Goal: Task Accomplishment & Management: Manage account settings

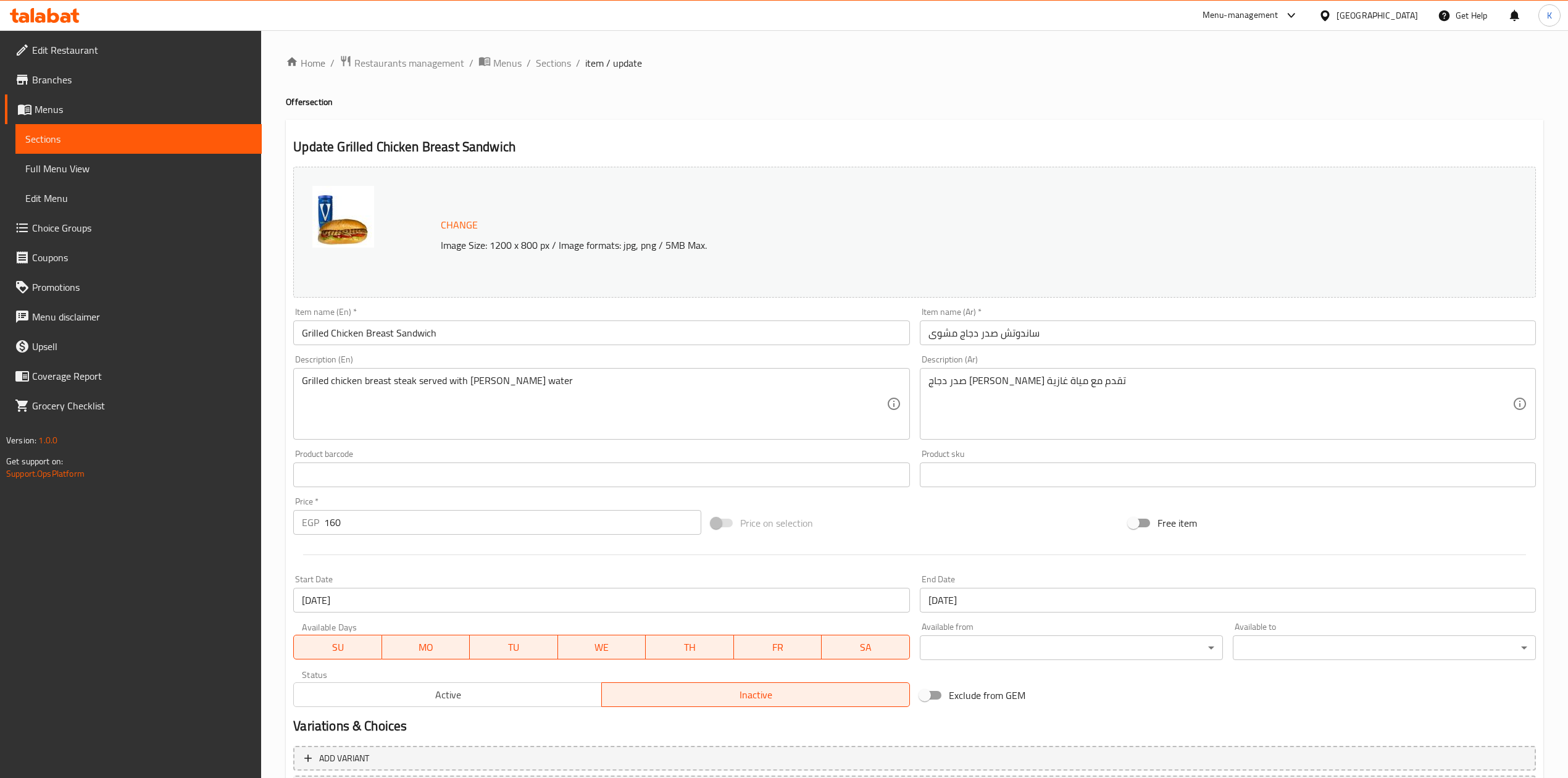
click at [358, 334] on input "Grilled Chicken Breast Sandwich" at bounding box center [601, 333] width 617 height 25
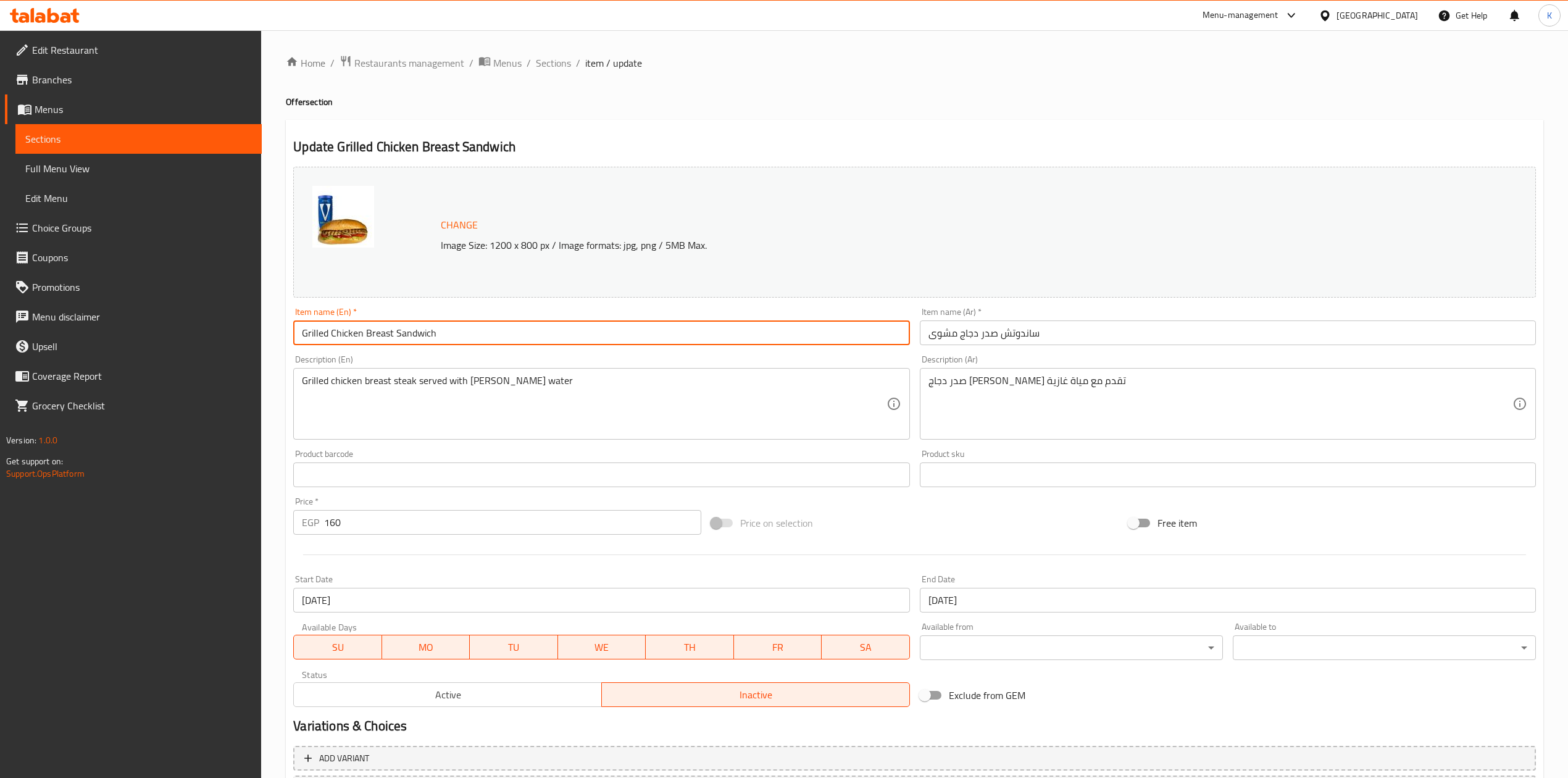
click at [358, 334] on input "Grilled Chicken Breast Sandwich" at bounding box center [601, 333] width 617 height 25
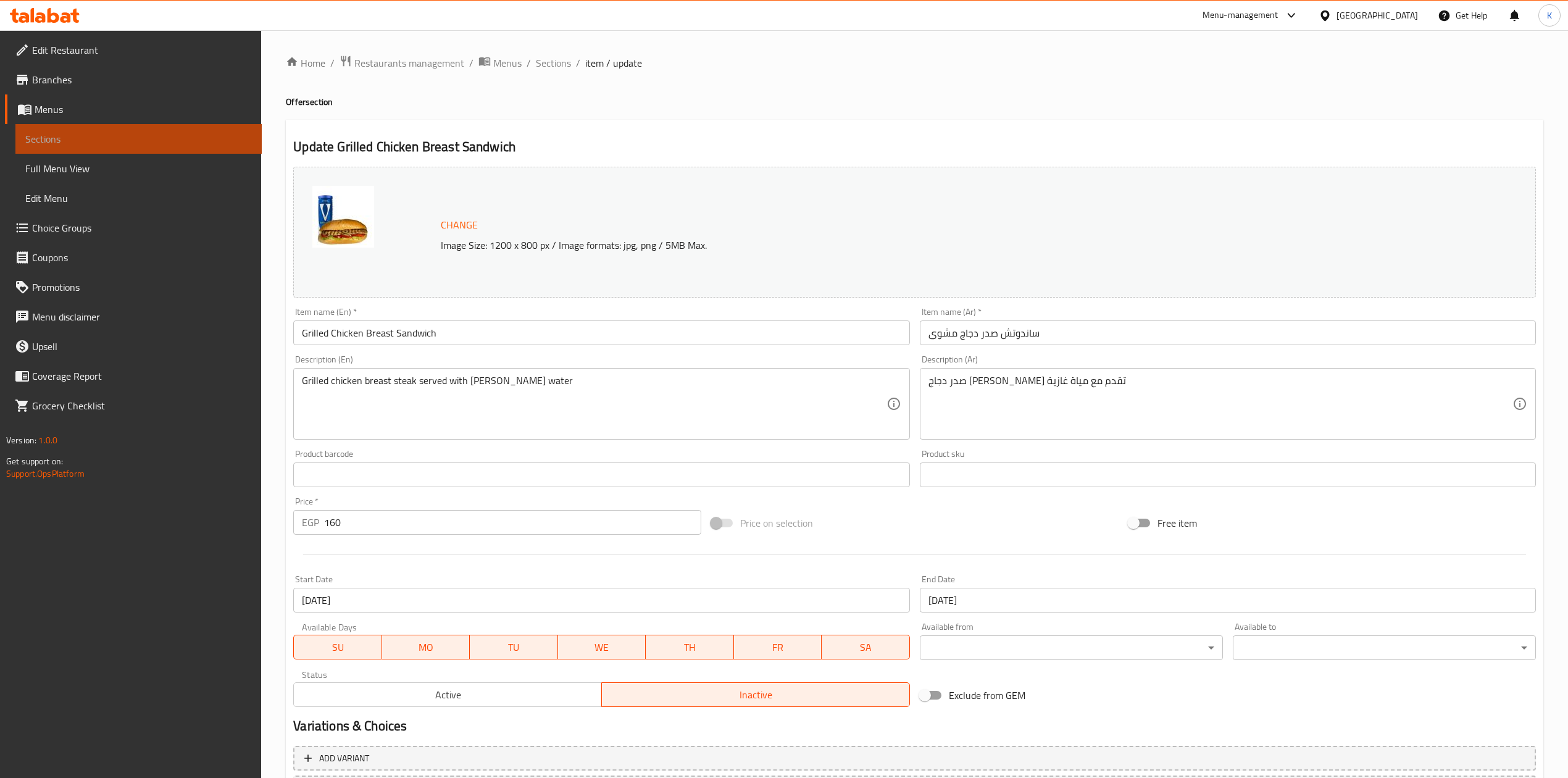
click at [86, 137] on span "Sections" at bounding box center [139, 139] width 227 height 15
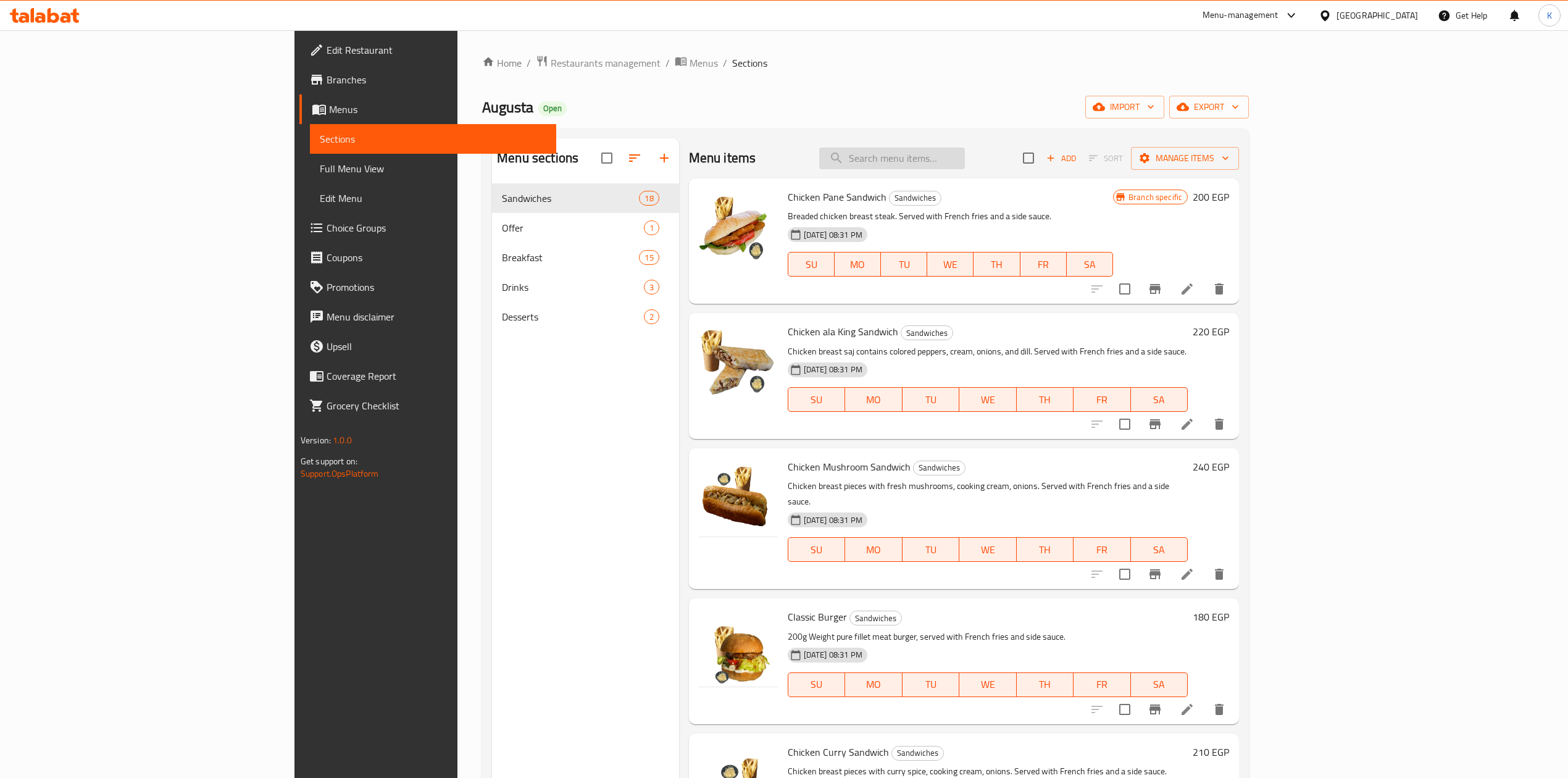
click at [965, 161] on input "search" at bounding box center [892, 158] width 146 height 22
paste input "Grilled Chicken Breast Sandwich"
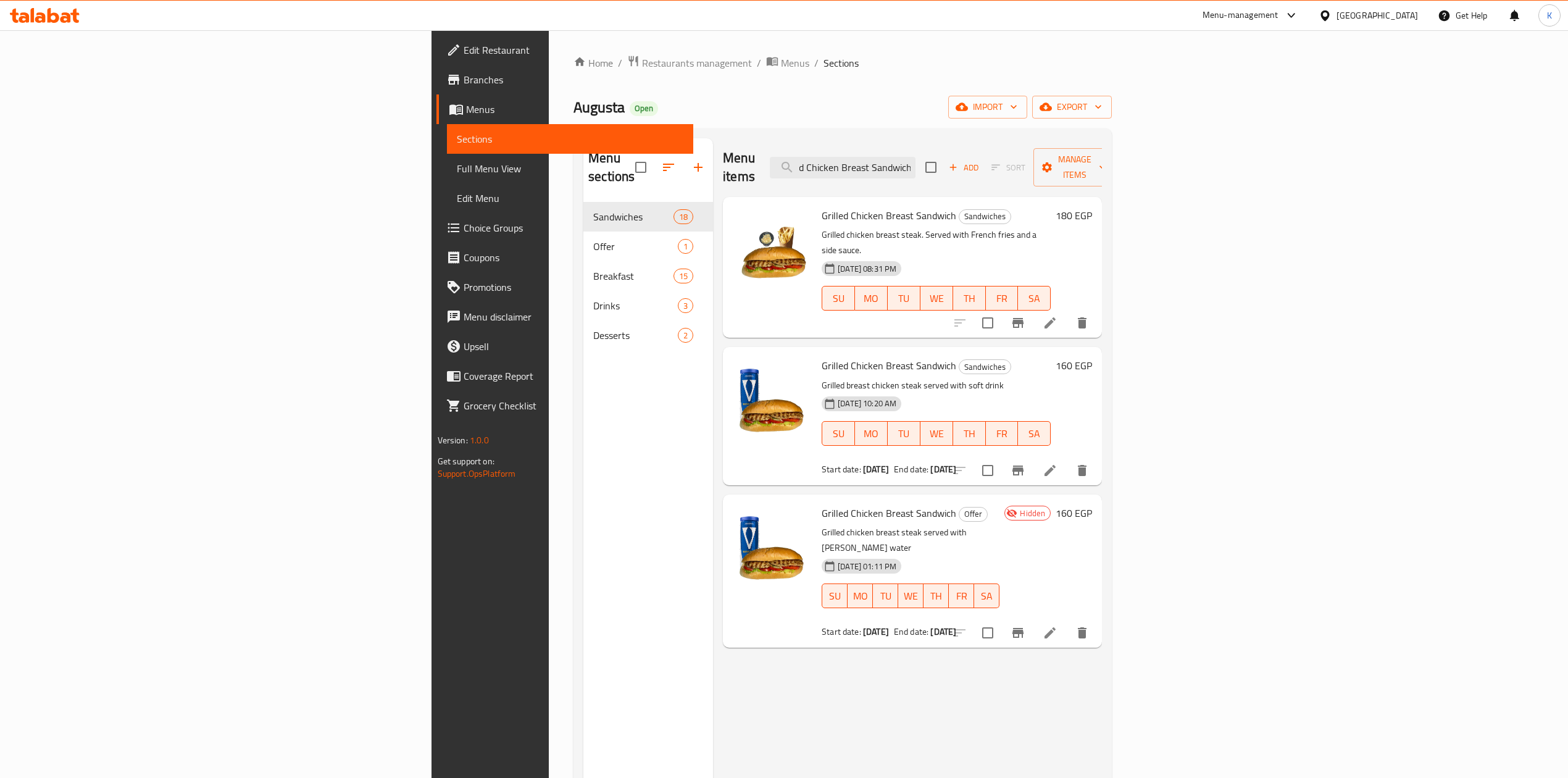
type input "Grilled Chicken Breast Sandwich"
click at [1087, 628] on icon "delete" at bounding box center [1082, 632] width 9 height 11
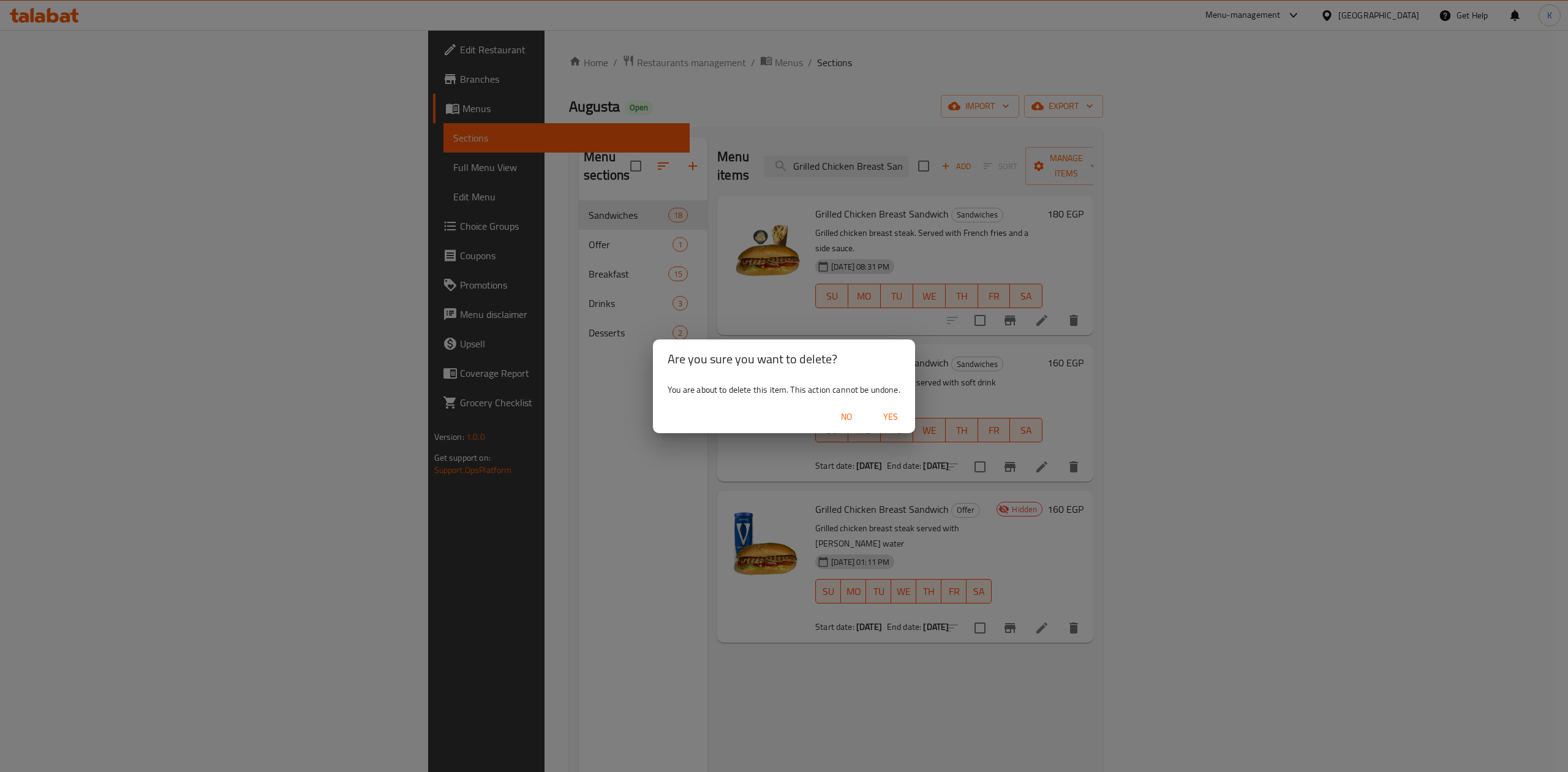
click at [894, 417] on span "Yes" at bounding box center [891, 417] width 29 height 16
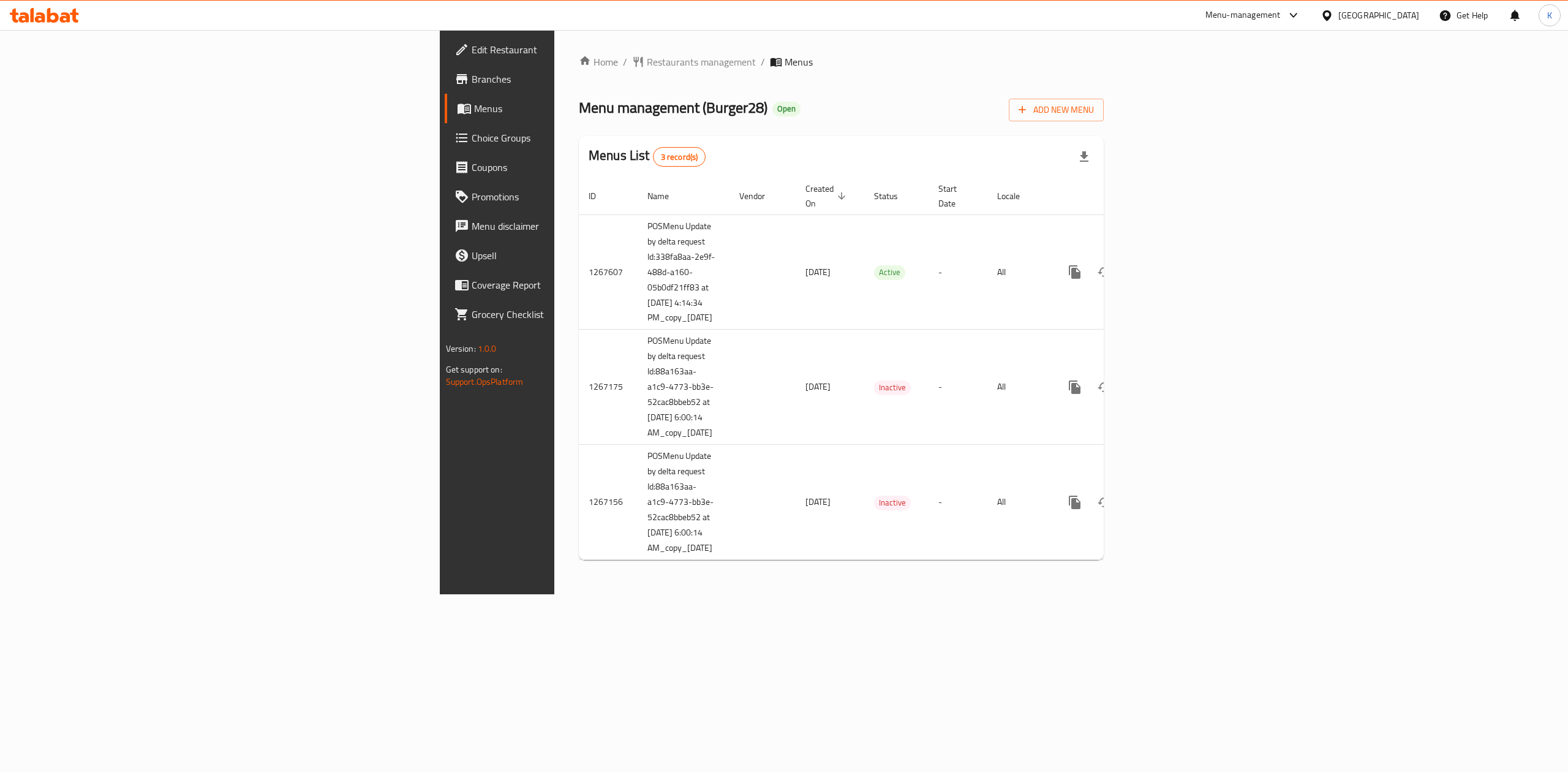
click at [471, 138] on span "Choice Groups" at bounding box center [581, 138] width 221 height 15
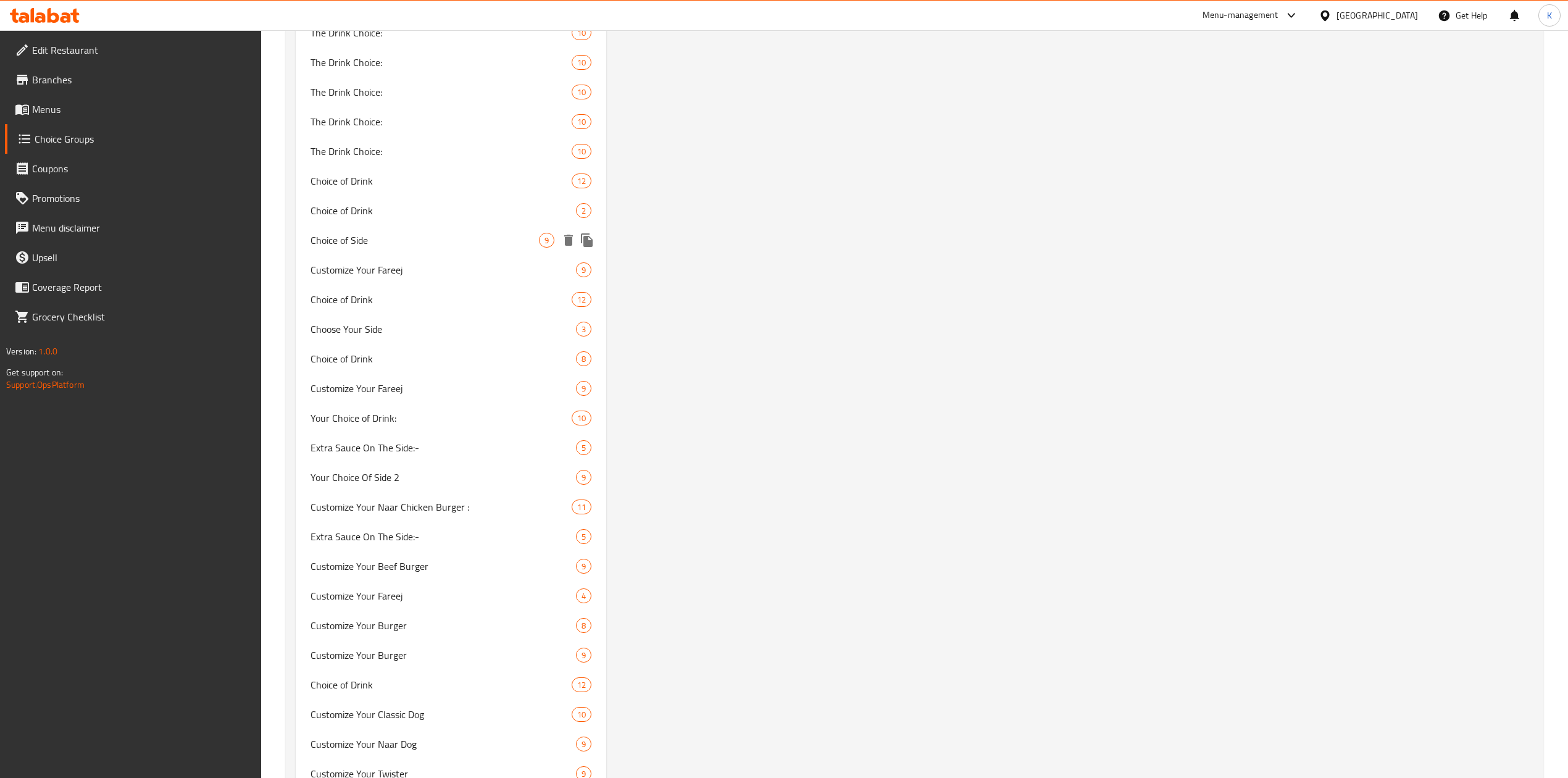
scroll to position [8561, 0]
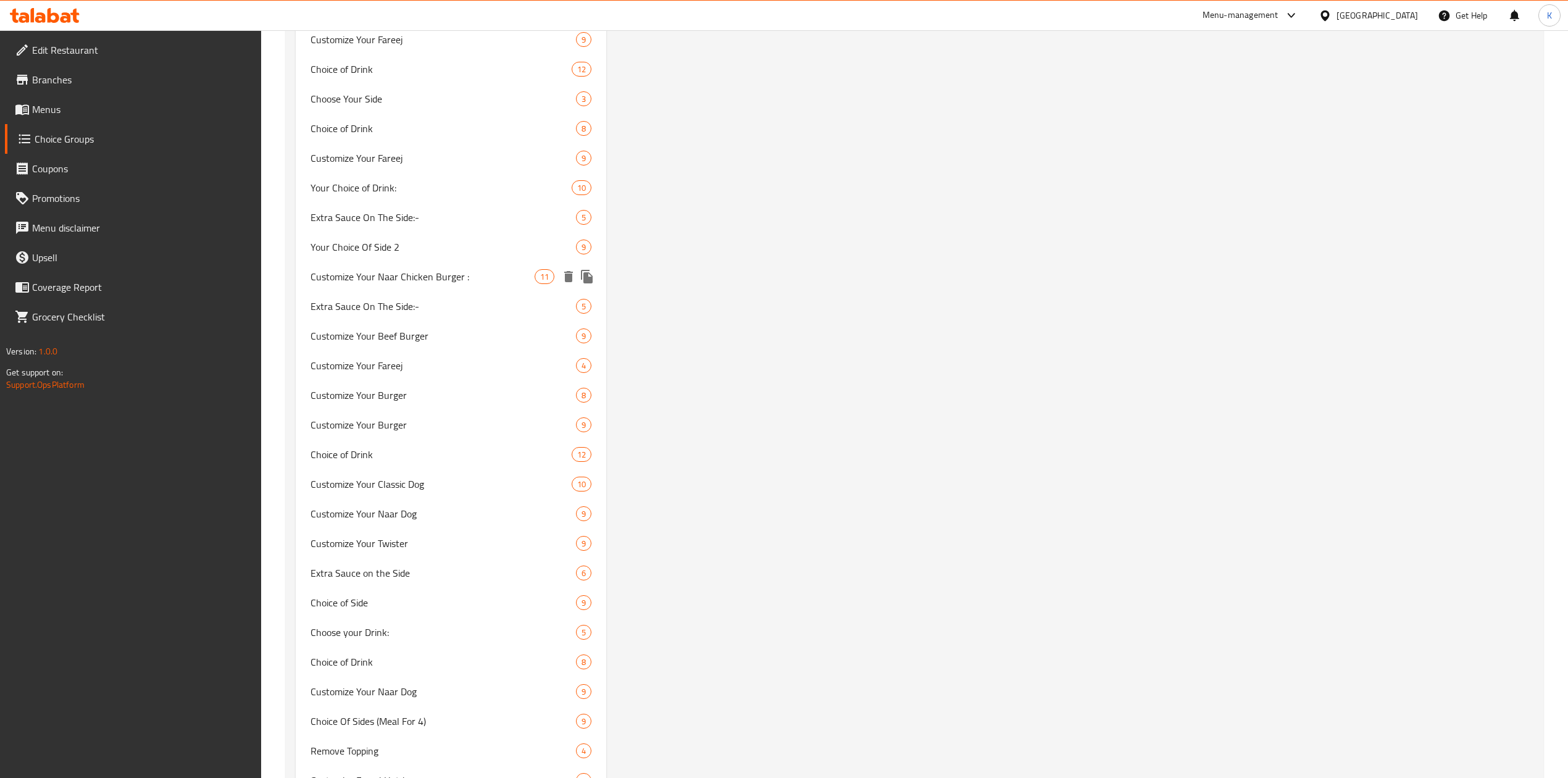
click at [371, 281] on span "Customize Your Naar Chicken Burger :" at bounding box center [423, 276] width 224 height 15
type input "Customize Your Naar Chicken Burger :"
type input "قم بتخصيص وجبة دجاج نار برجر الخاصة بك"
type input "4"
type input "11"
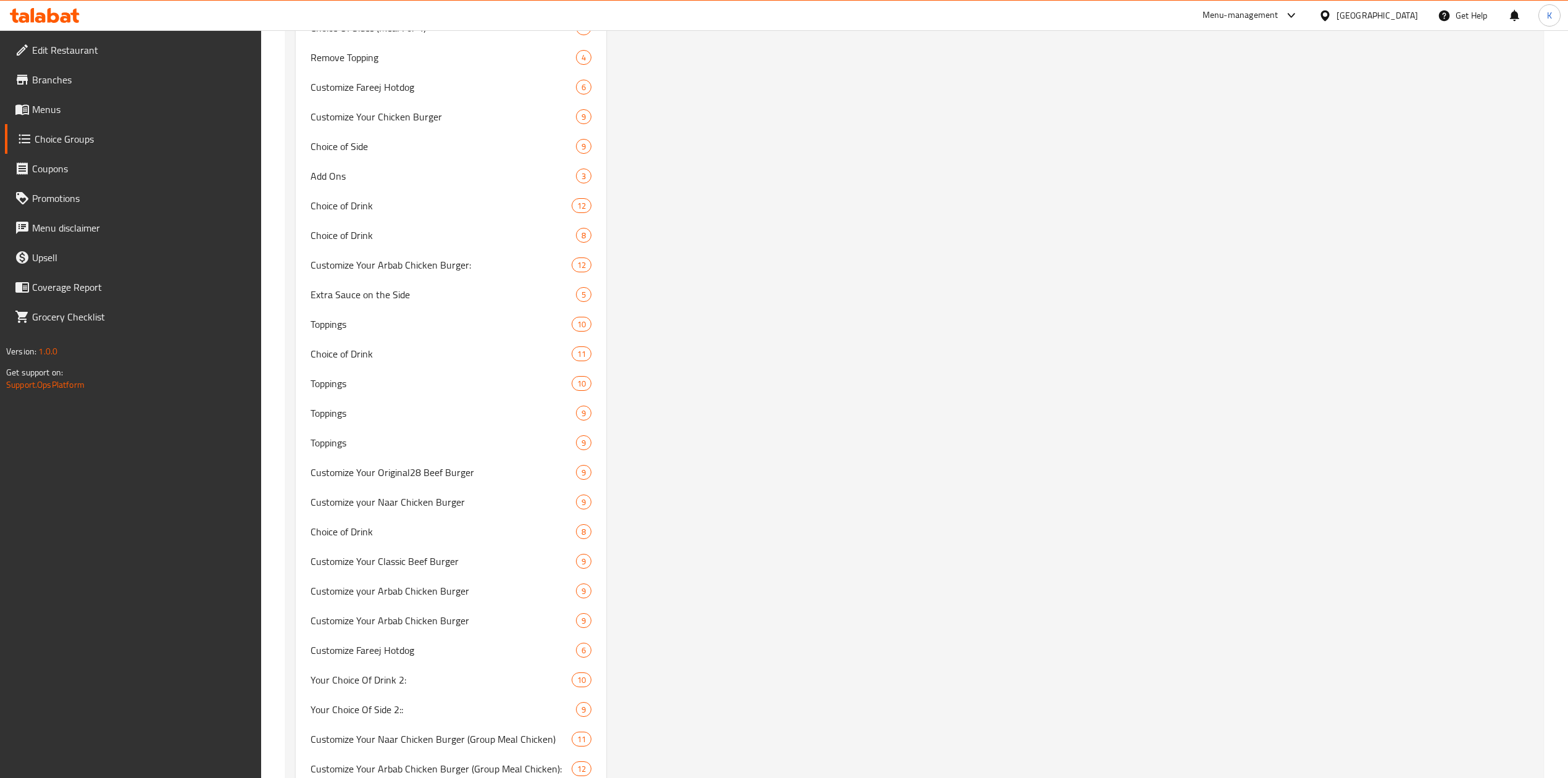
scroll to position [9510, 0]
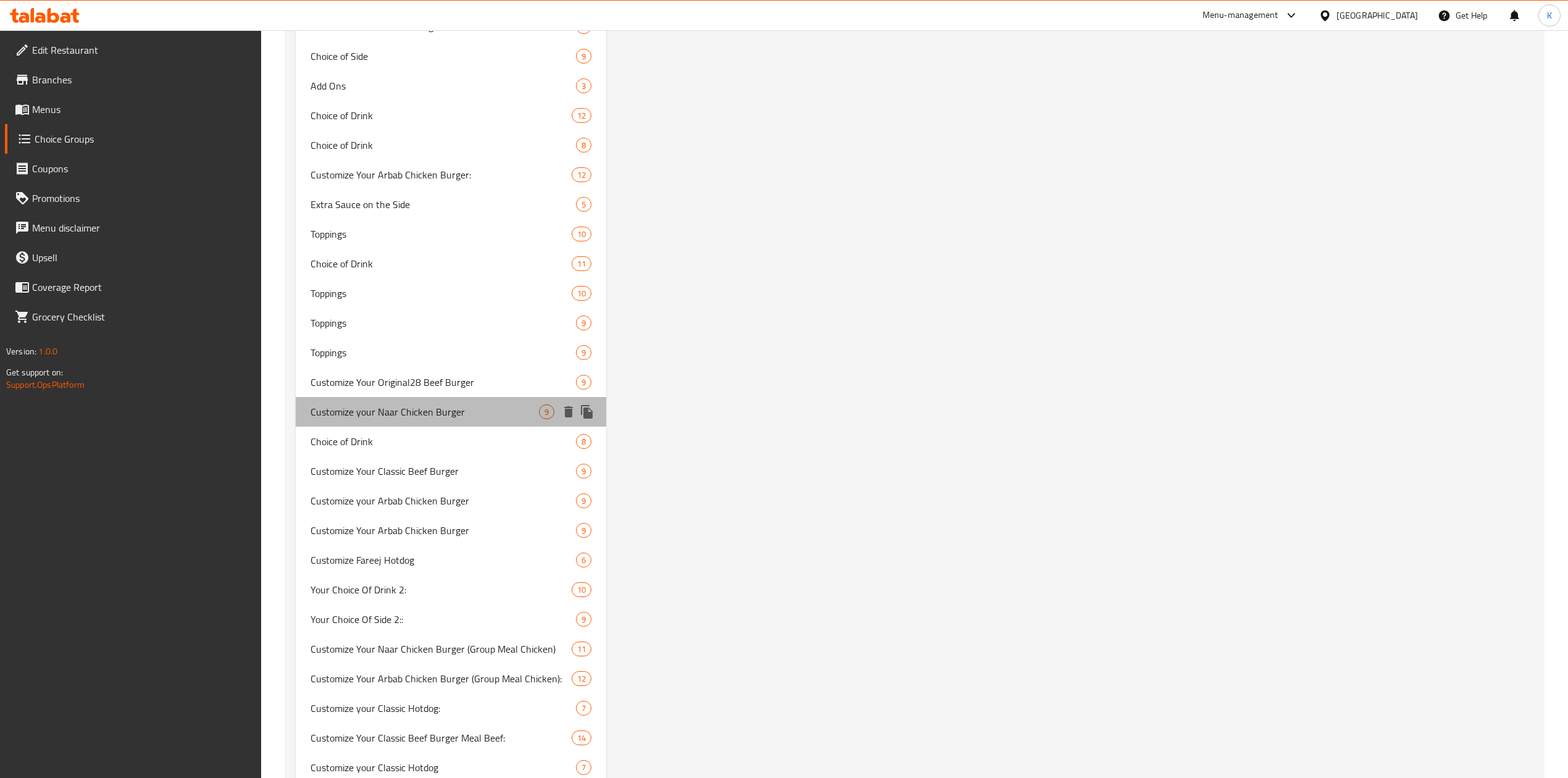
click at [426, 418] on span "Customize your Naar Chicken Burger" at bounding box center [425, 412] width 229 height 15
type input "Customize your Naar Chicken Burger"
type input "0"
type input "9"
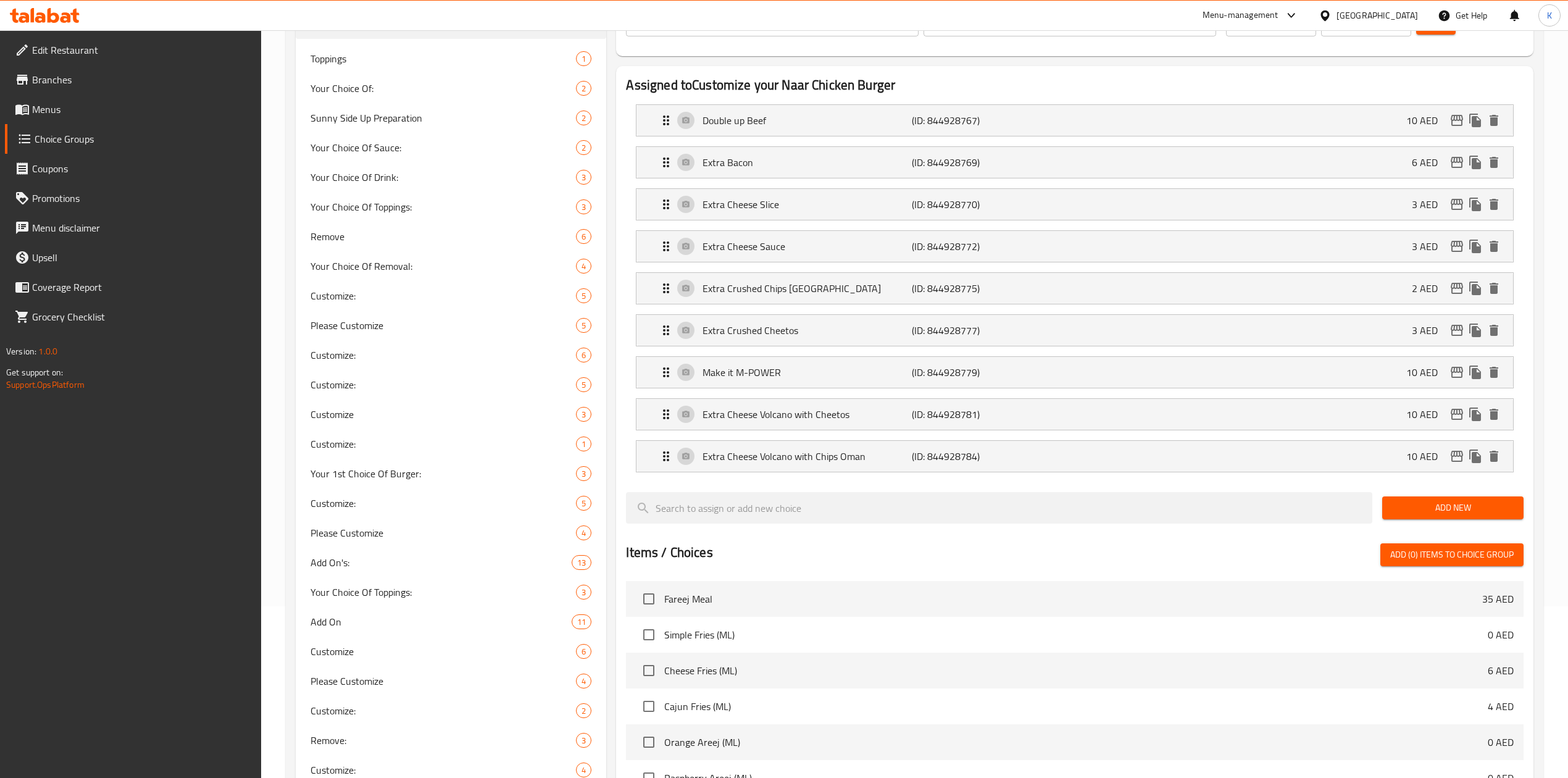
scroll to position [0, 0]
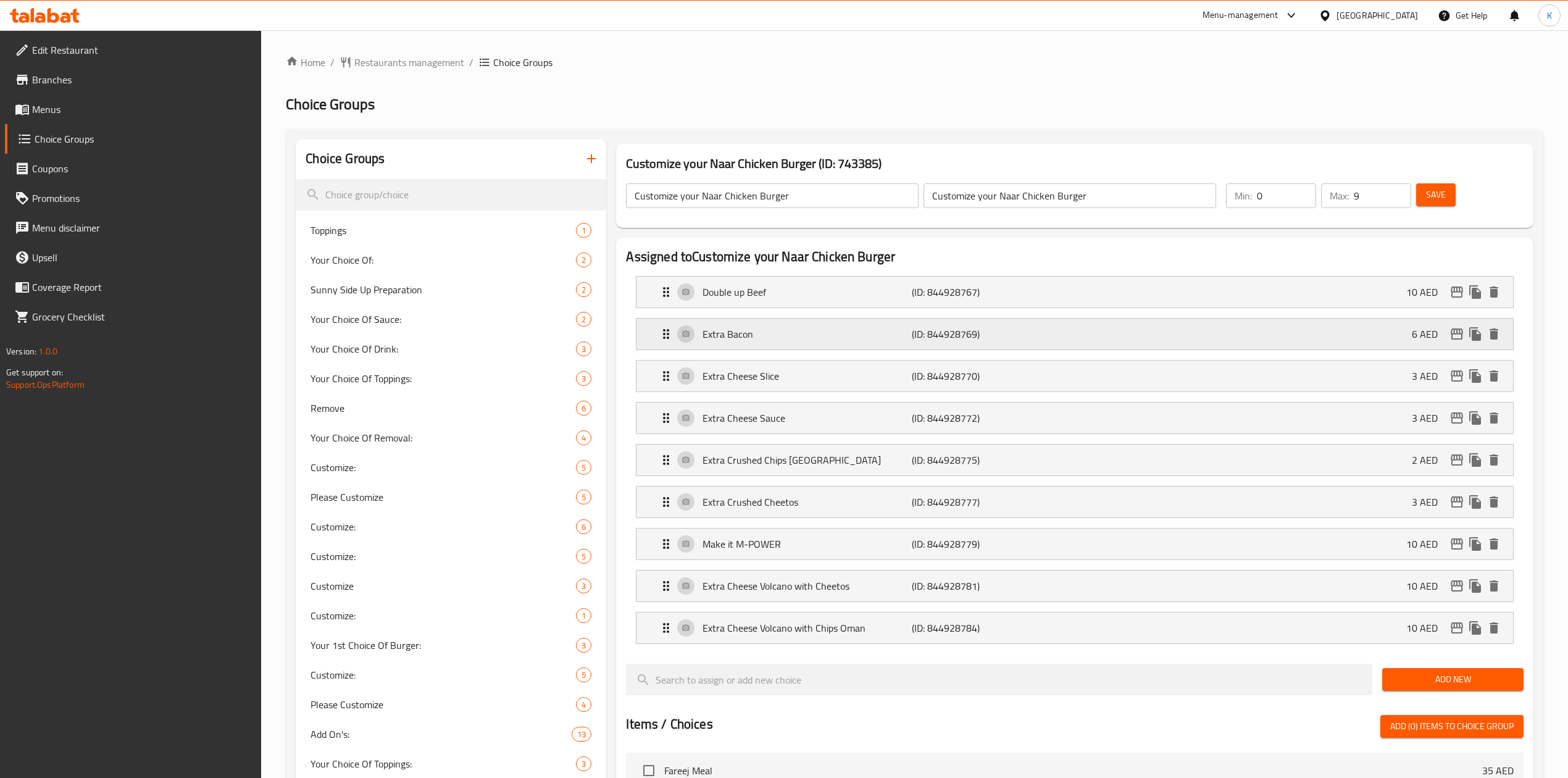
click at [1495, 334] on icon "delete" at bounding box center [1494, 334] width 9 height 11
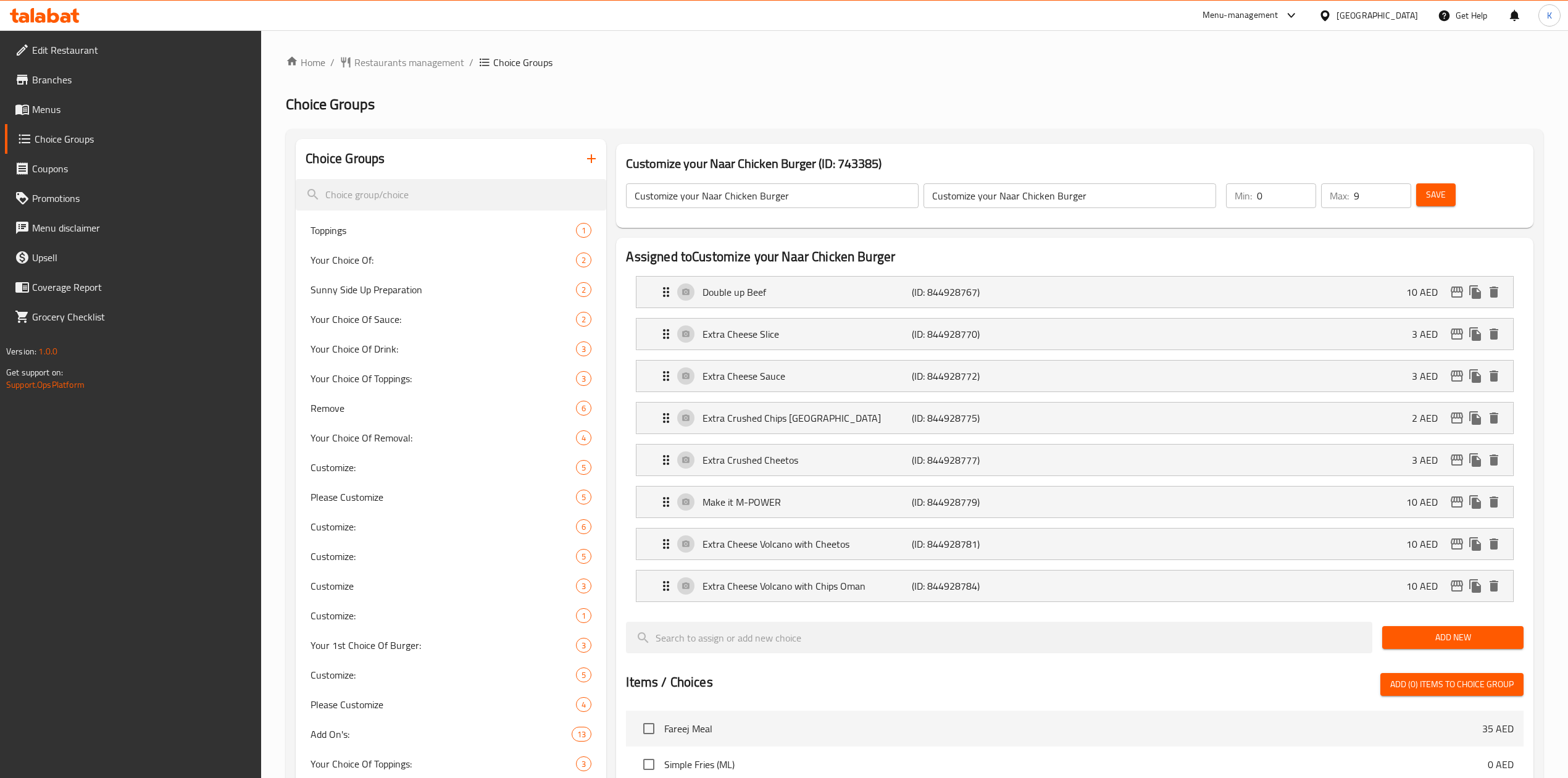
click at [1421, 195] on button "Save" at bounding box center [1436, 194] width 40 height 23
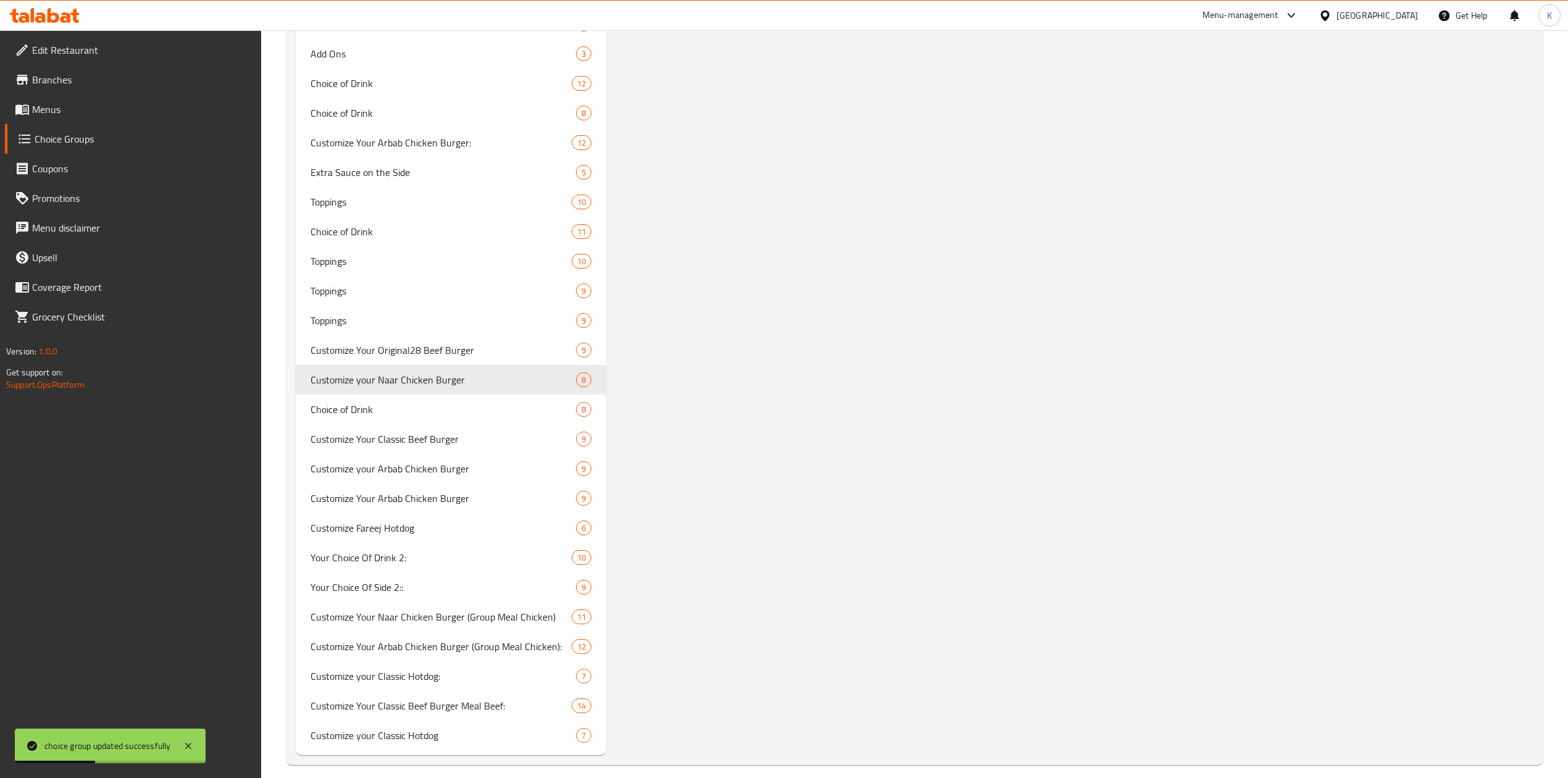
scroll to position [9554, 0]
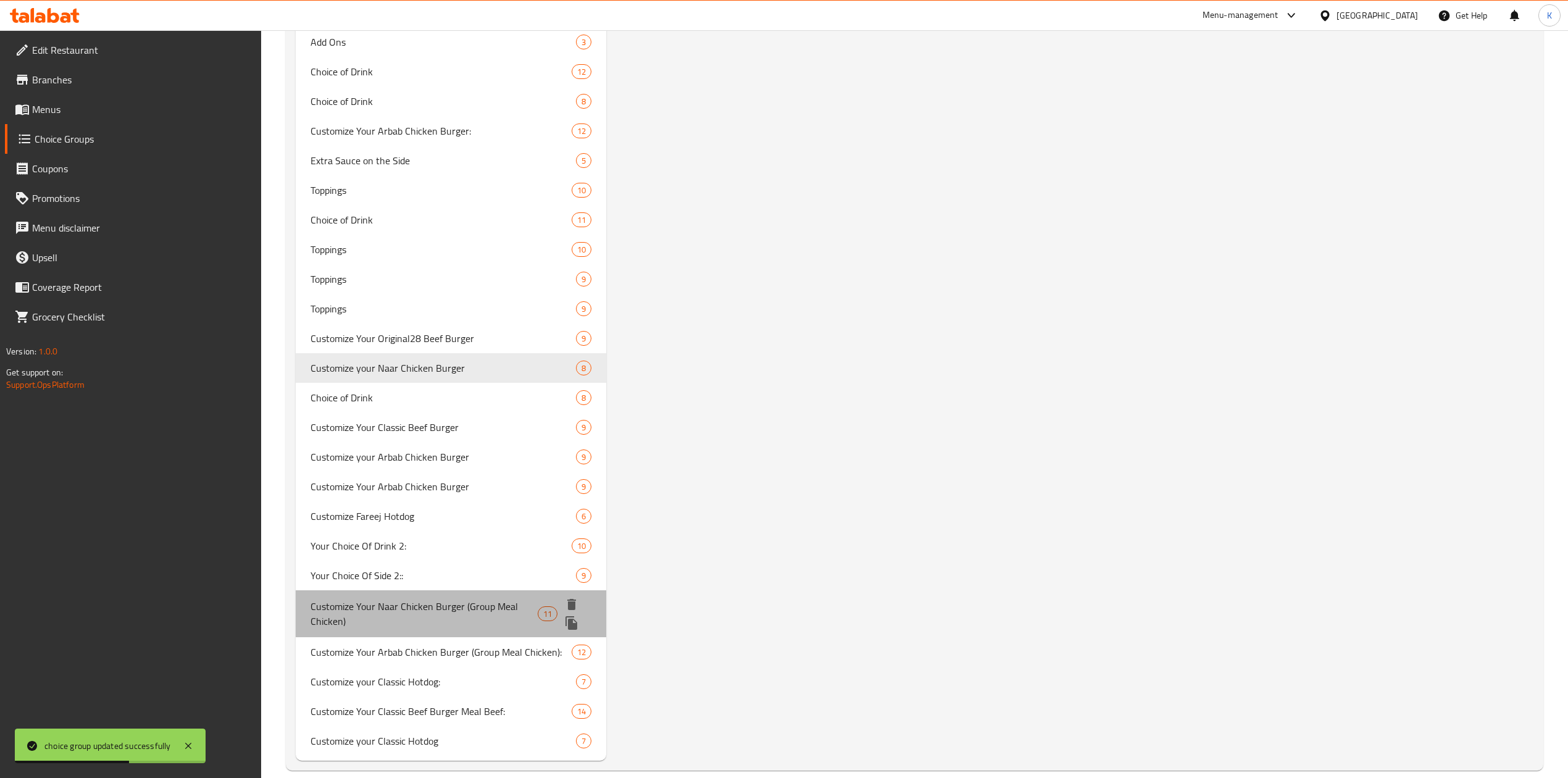
click at [445, 599] on span "Customize Your Naar Chicken Burger (Group Meal Chicken)" at bounding box center [424, 614] width 227 height 30
type input "Customize Your Naar Chicken Burger (Group Meal Chicken)"
type input "قم بتخصيص برجر الدجاج نار الخاص بك وجبة دجاج جماعية"
type input "11"
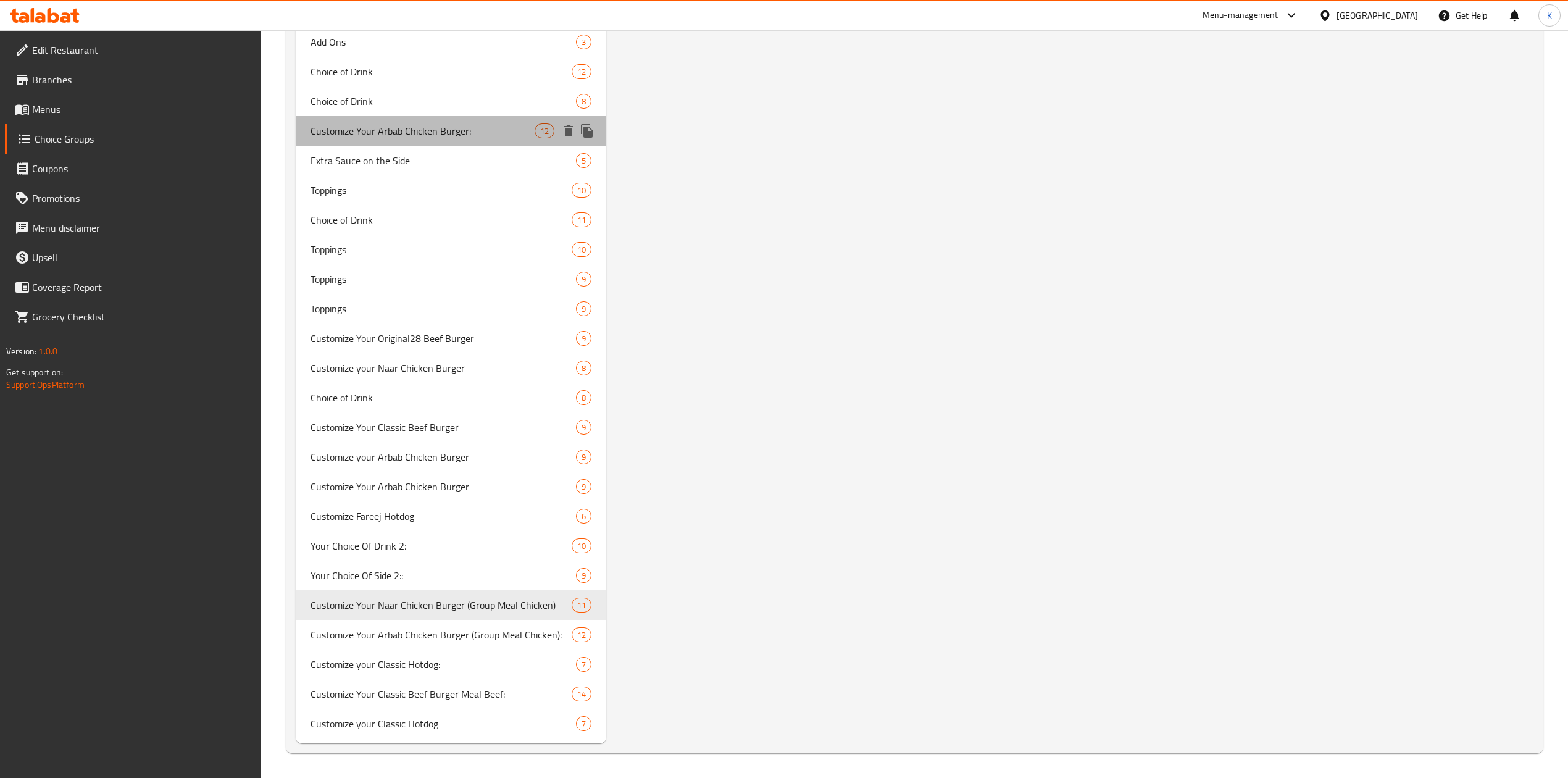
click at [385, 132] on span "Customize Your Arbab Chicken Burger:" at bounding box center [423, 131] width 224 height 15
type input "Customize Your Arbab Chicken Burger:"
type input "قم بتخصيص برجر دجاج أرباب الخاص بك:"
type input "12"
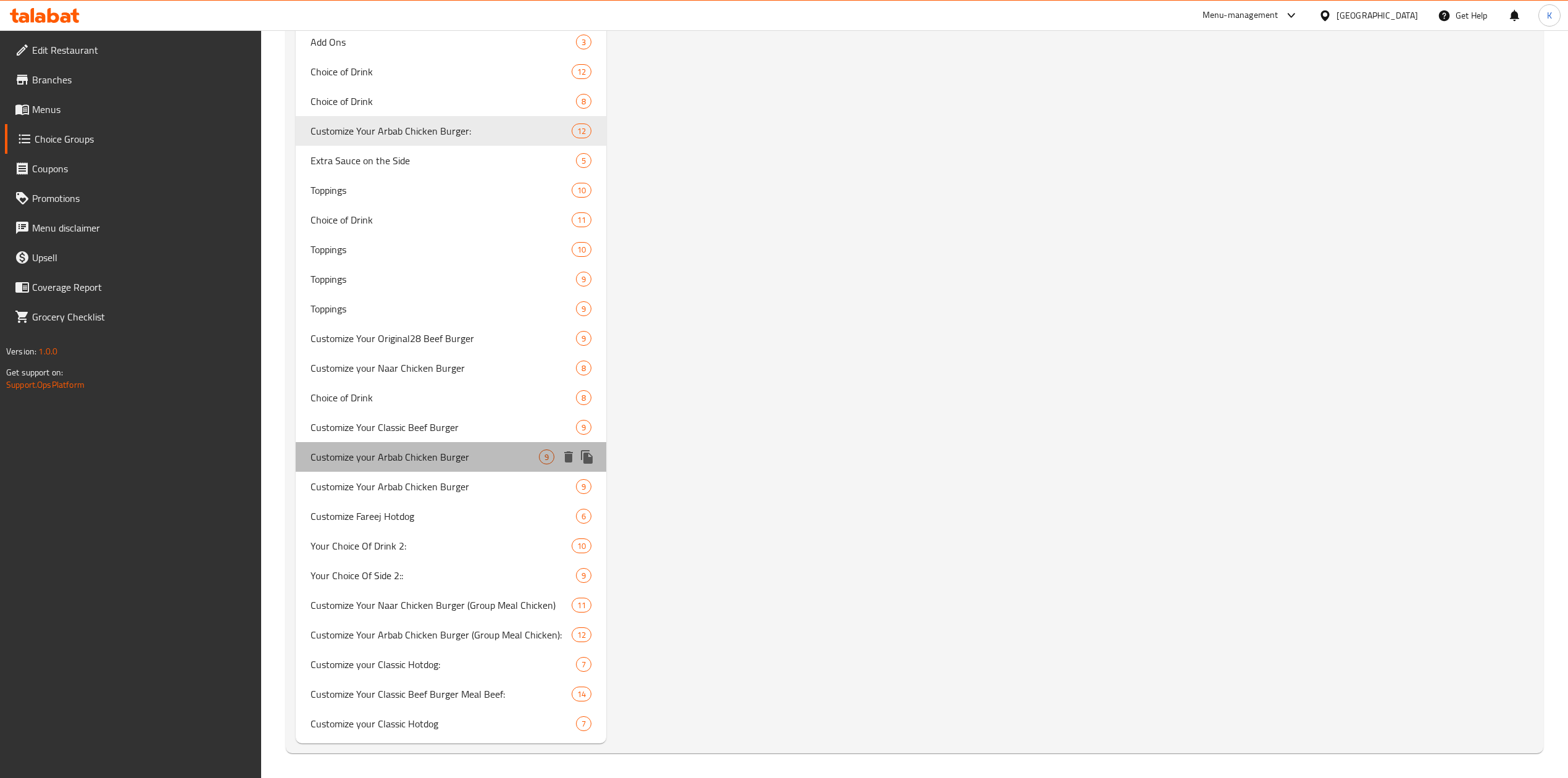
click at [410, 452] on span "Customize your Arbab Chicken Burger" at bounding box center [425, 456] width 229 height 15
type input "Customize your Arbab Chicken Burger"
type input "قم بتخصيص برجر دجاج أرباب الخاص بك"
type input "9"
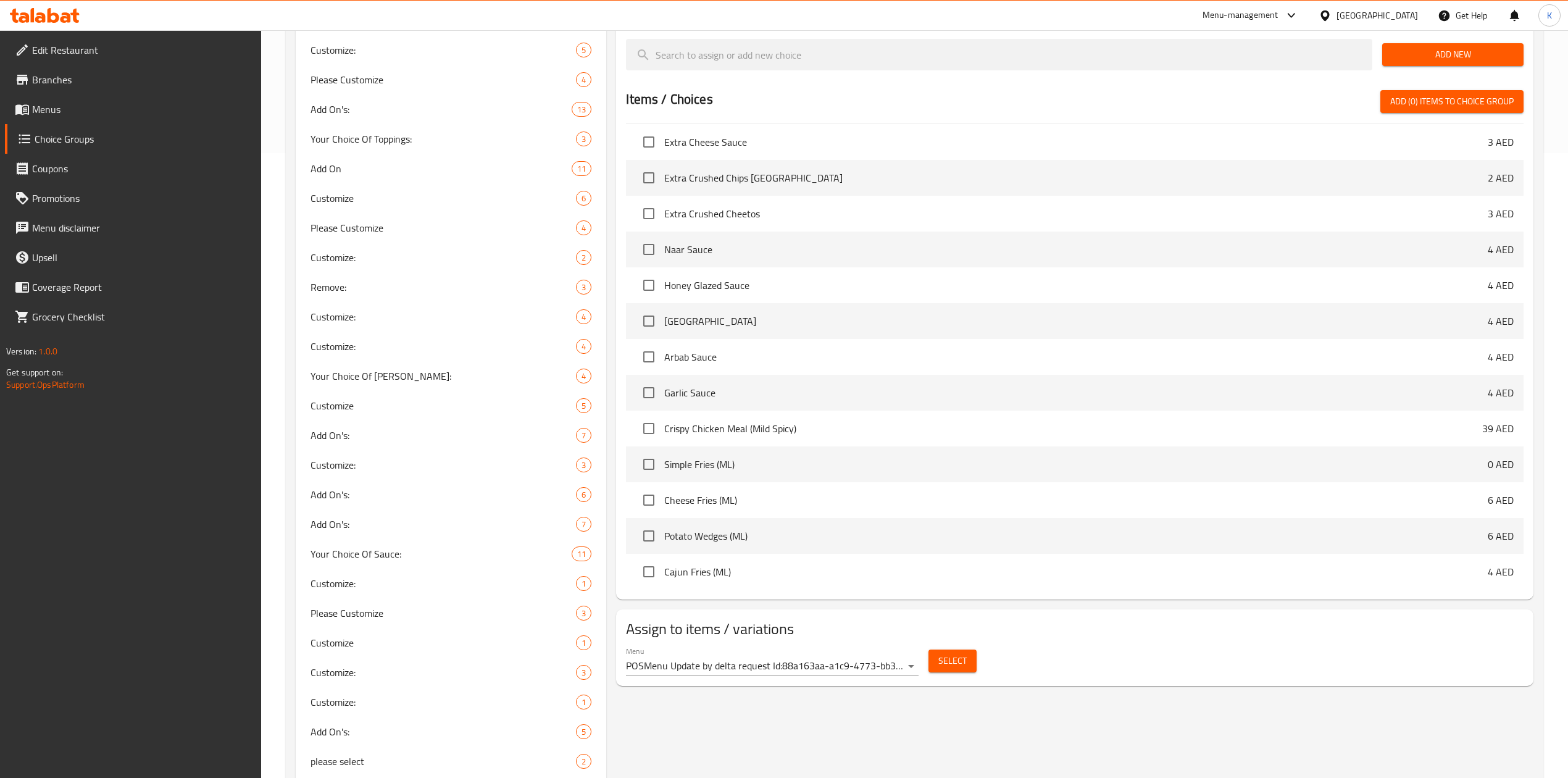
scroll to position [0, 0]
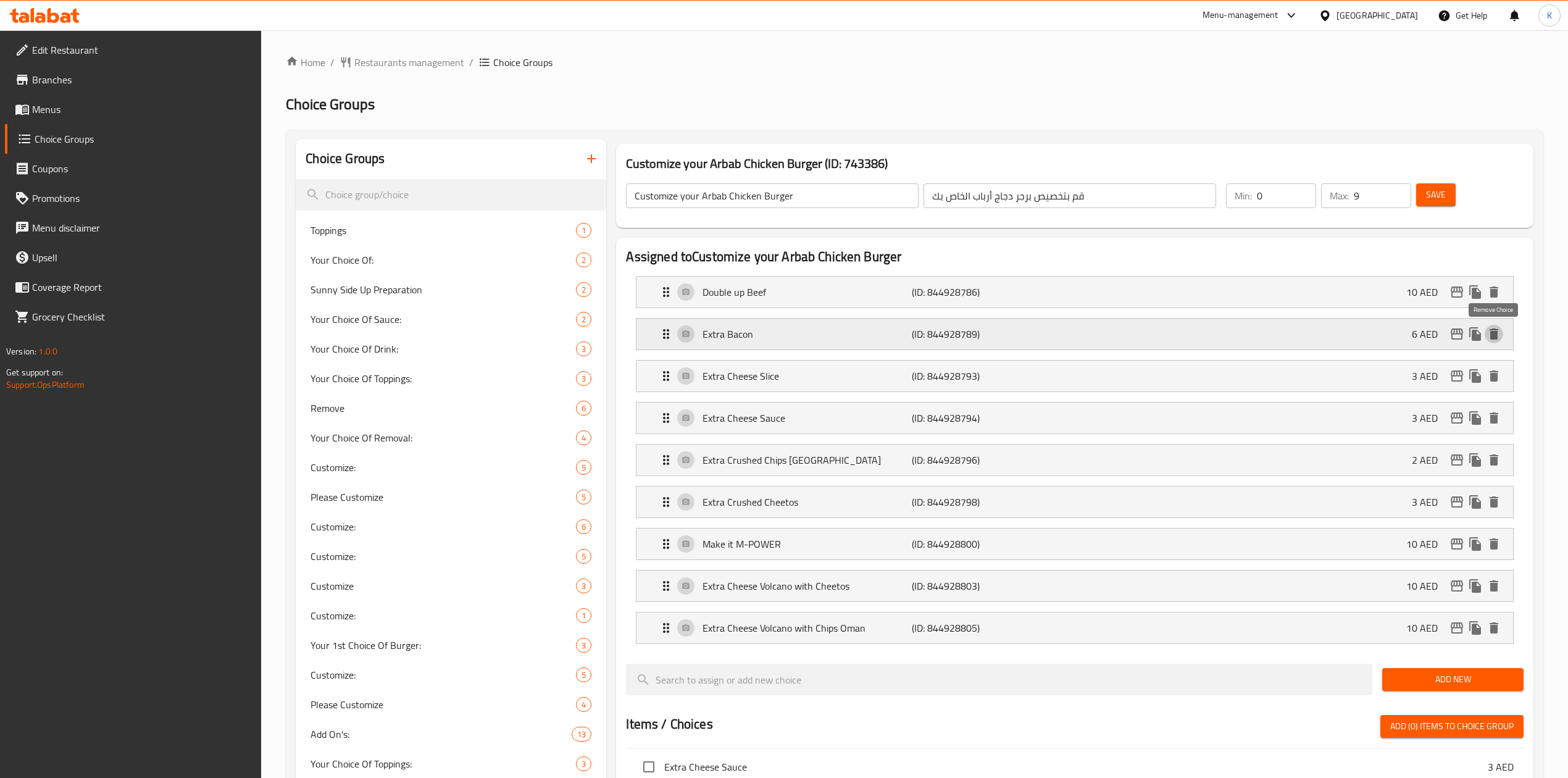
click at [1491, 333] on icon "delete" at bounding box center [1494, 334] width 9 height 11
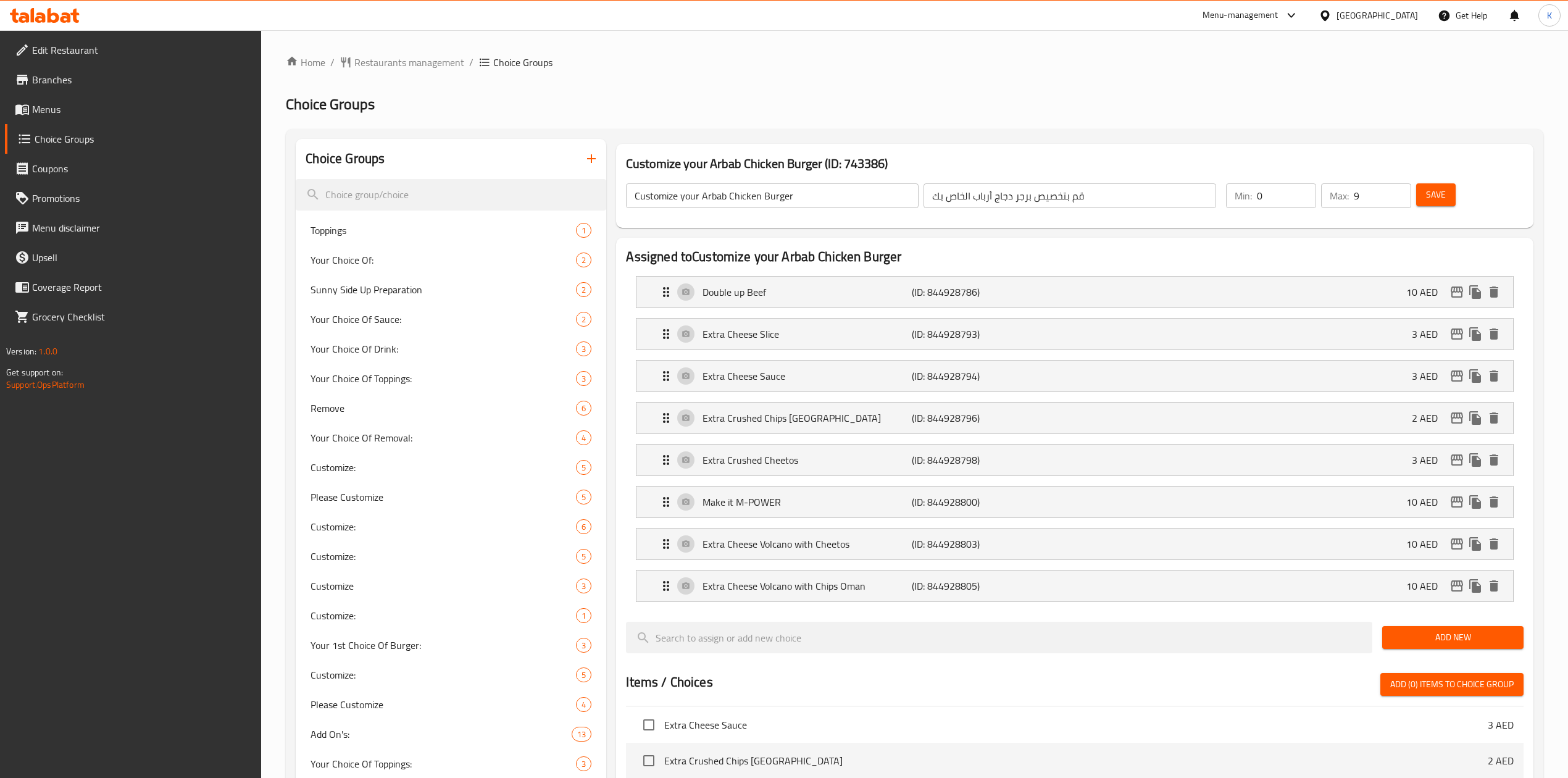
click at [1430, 187] on span "Save" at bounding box center [1436, 195] width 20 height 16
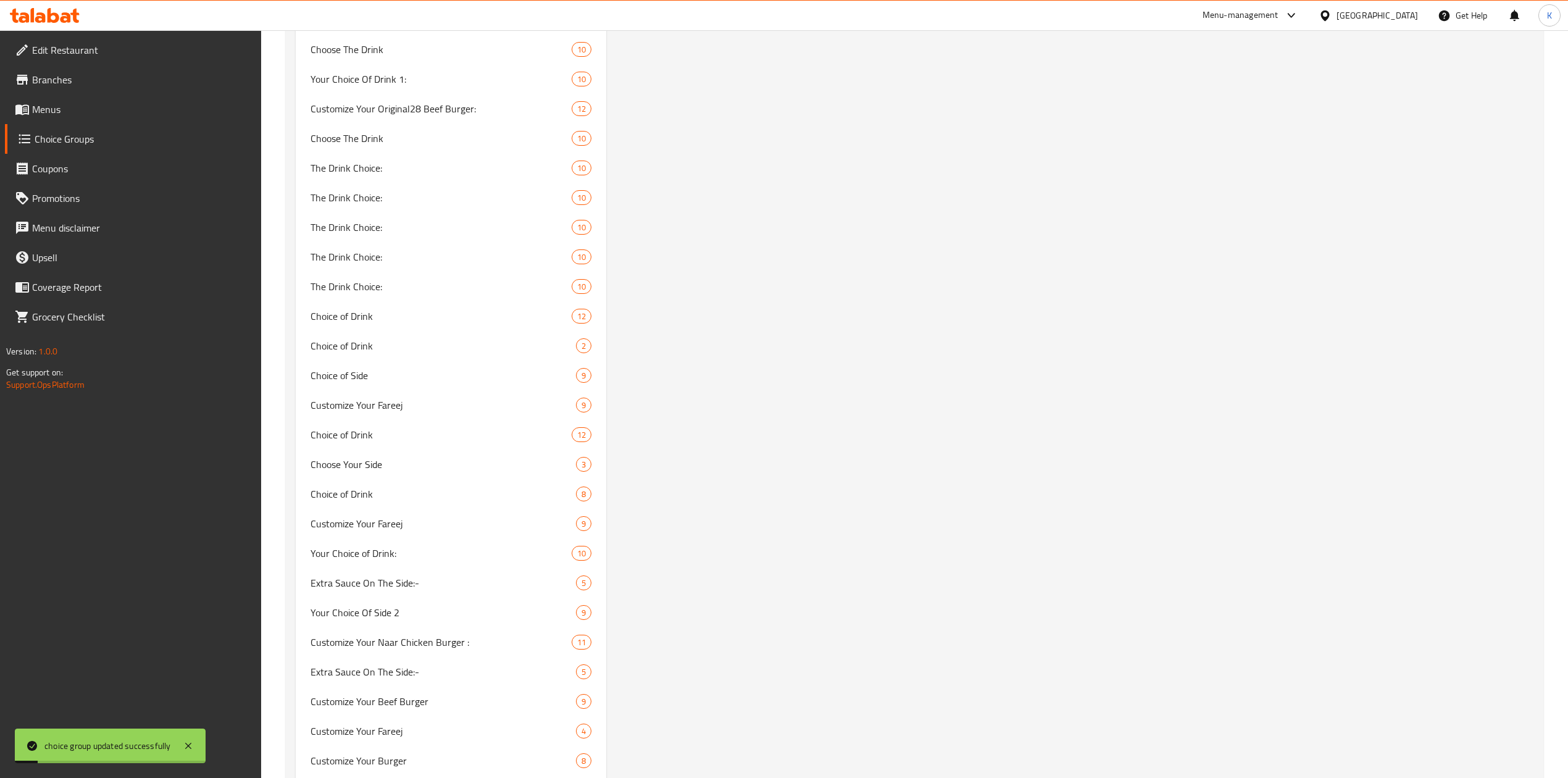
scroll to position [9554, 0]
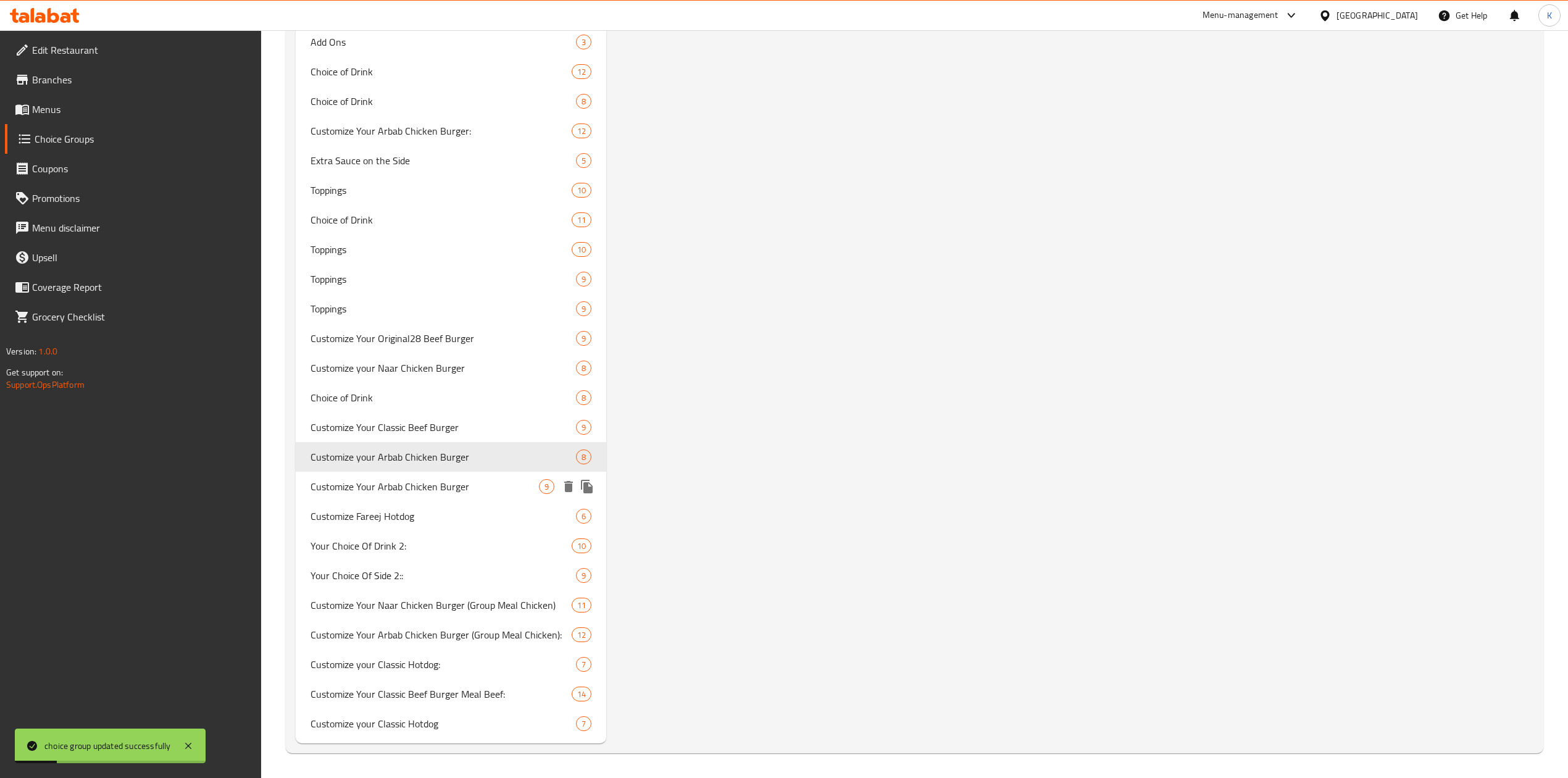
click at [408, 487] on span "Customize Your Arbab Chicken Burger" at bounding box center [425, 486] width 229 height 15
type input "Customize Your Arbab Chicken Burger"
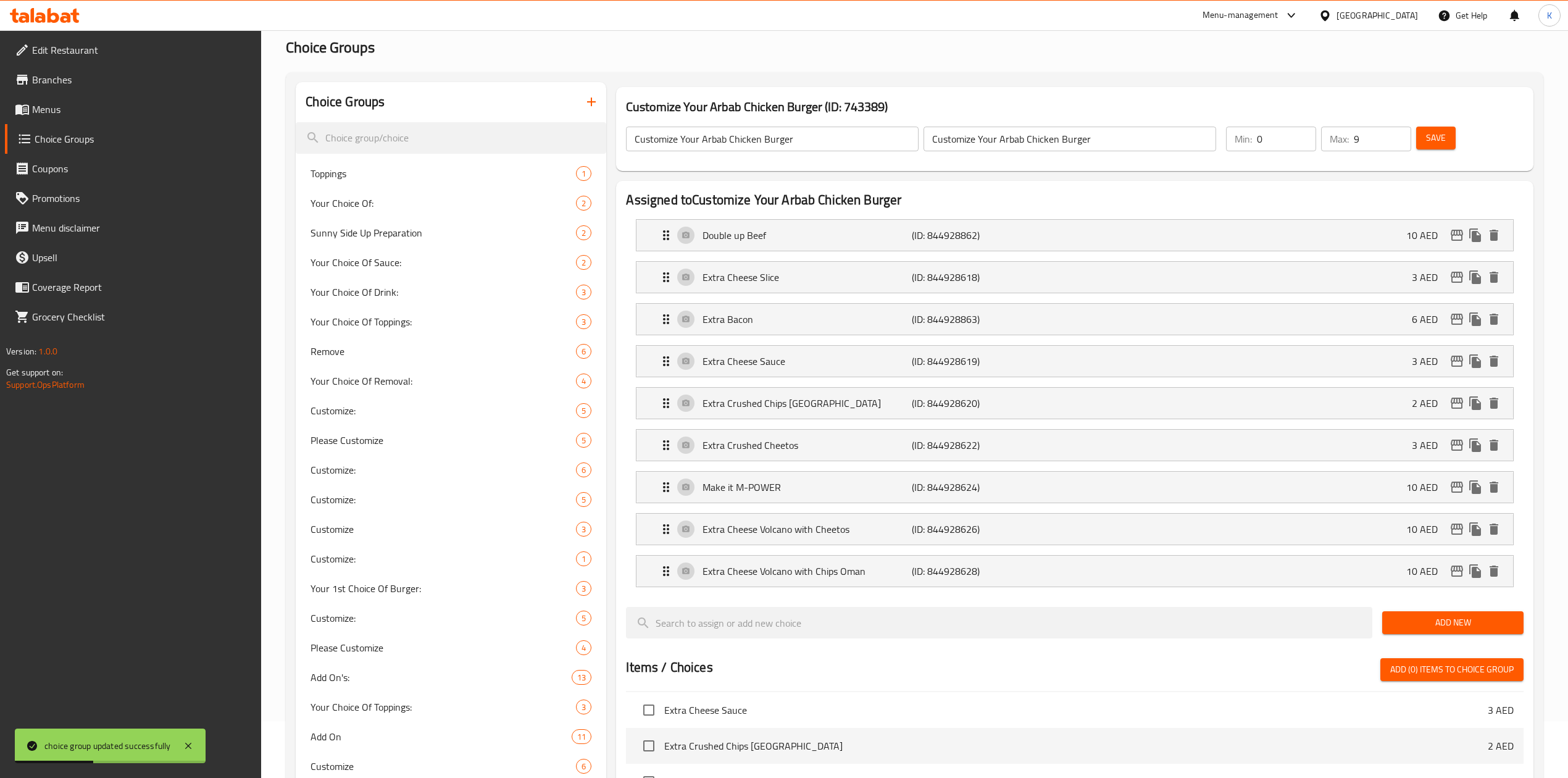
scroll to position [0, 0]
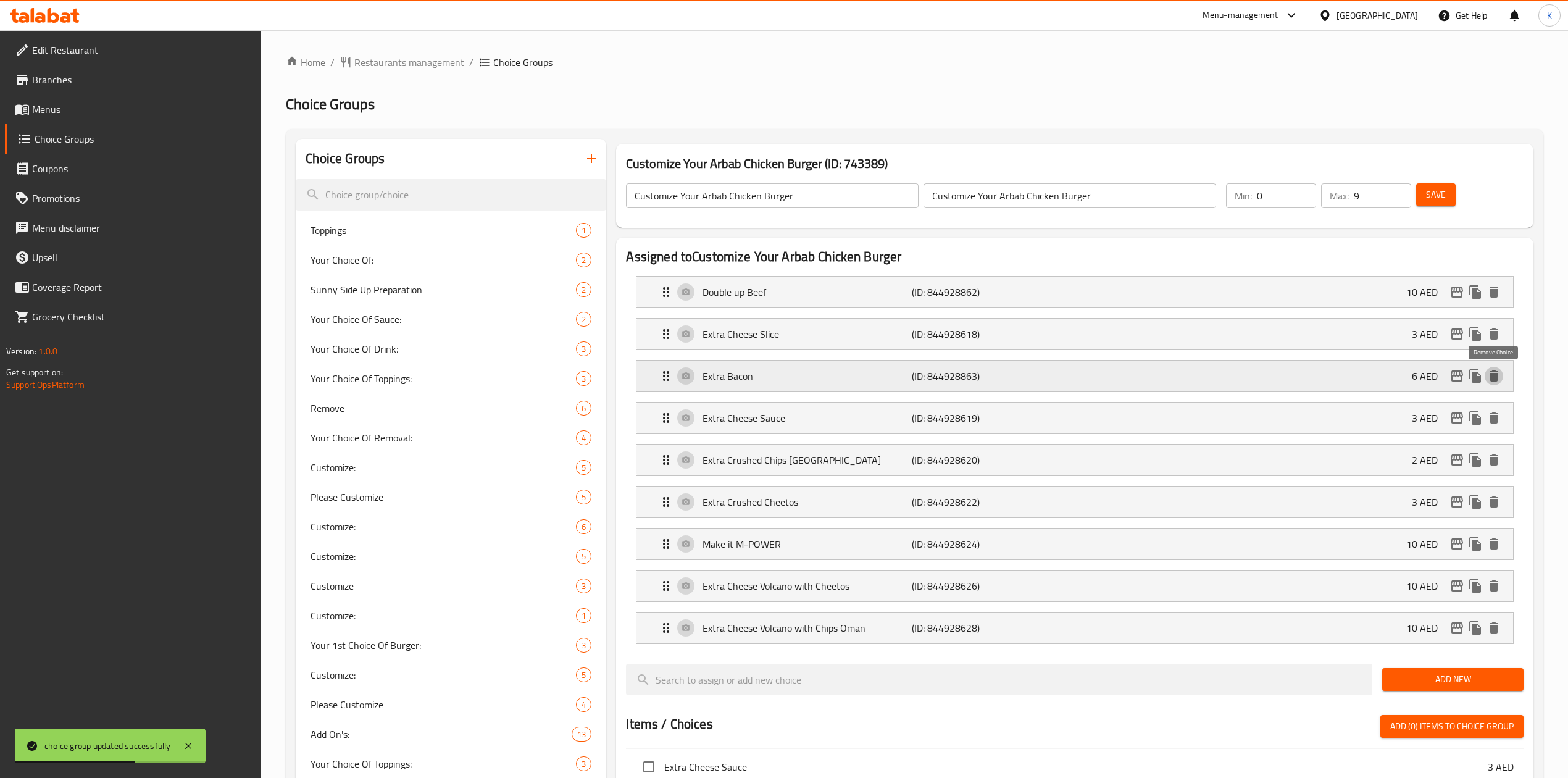
click at [1496, 373] on icon "delete" at bounding box center [1494, 375] width 15 height 15
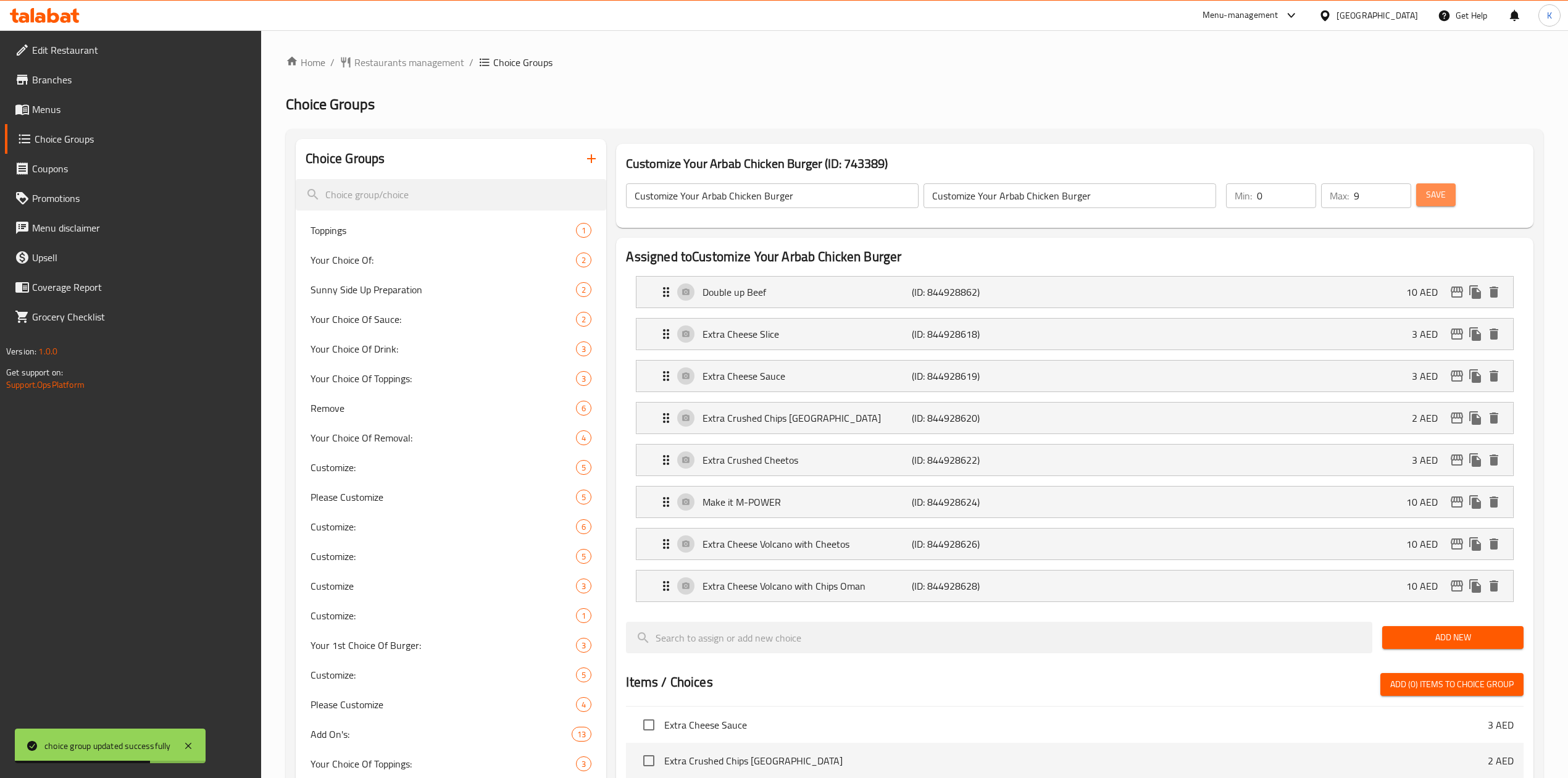
click at [1448, 198] on button "Save" at bounding box center [1436, 194] width 40 height 23
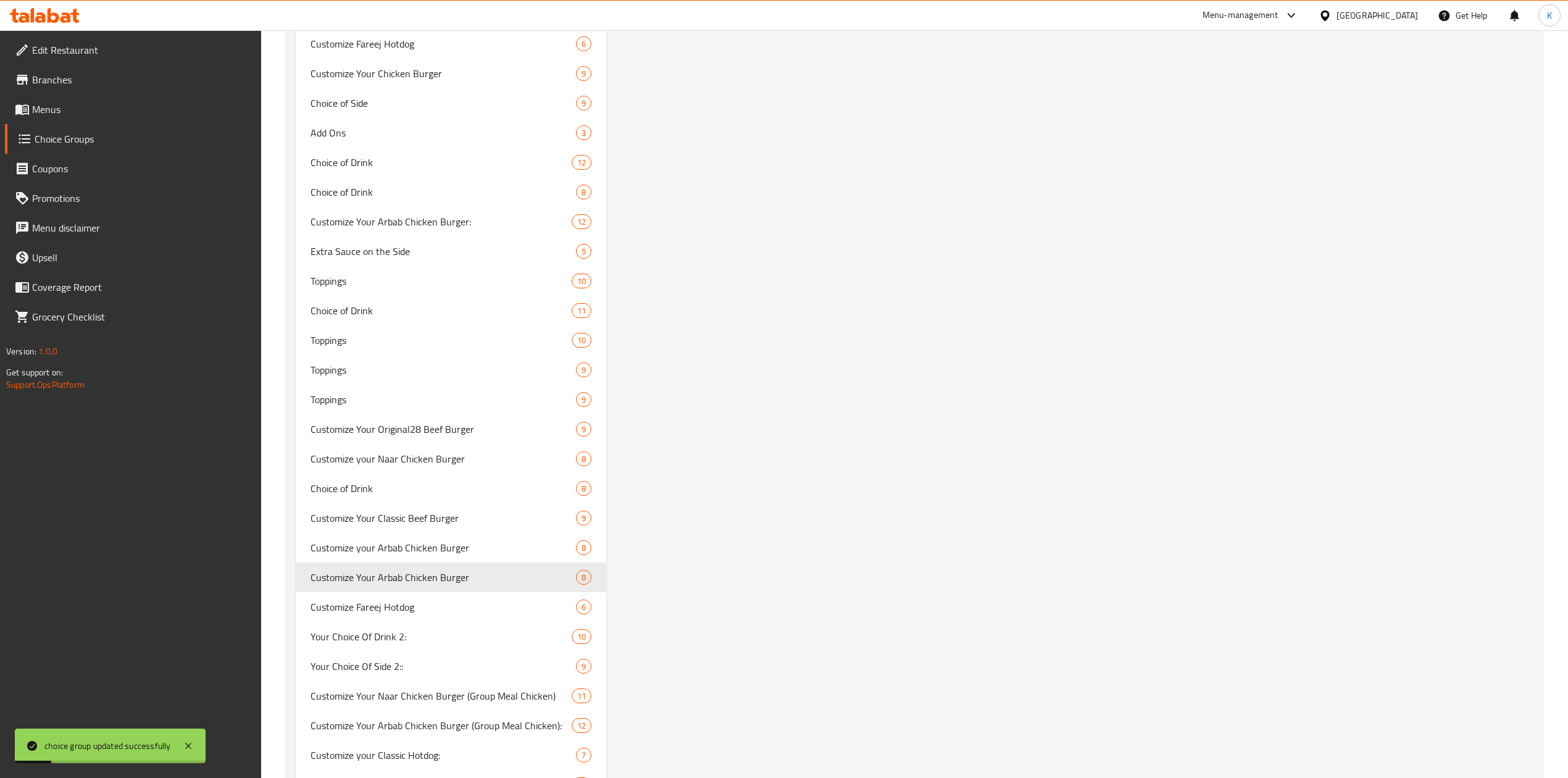
scroll to position [9554, 0]
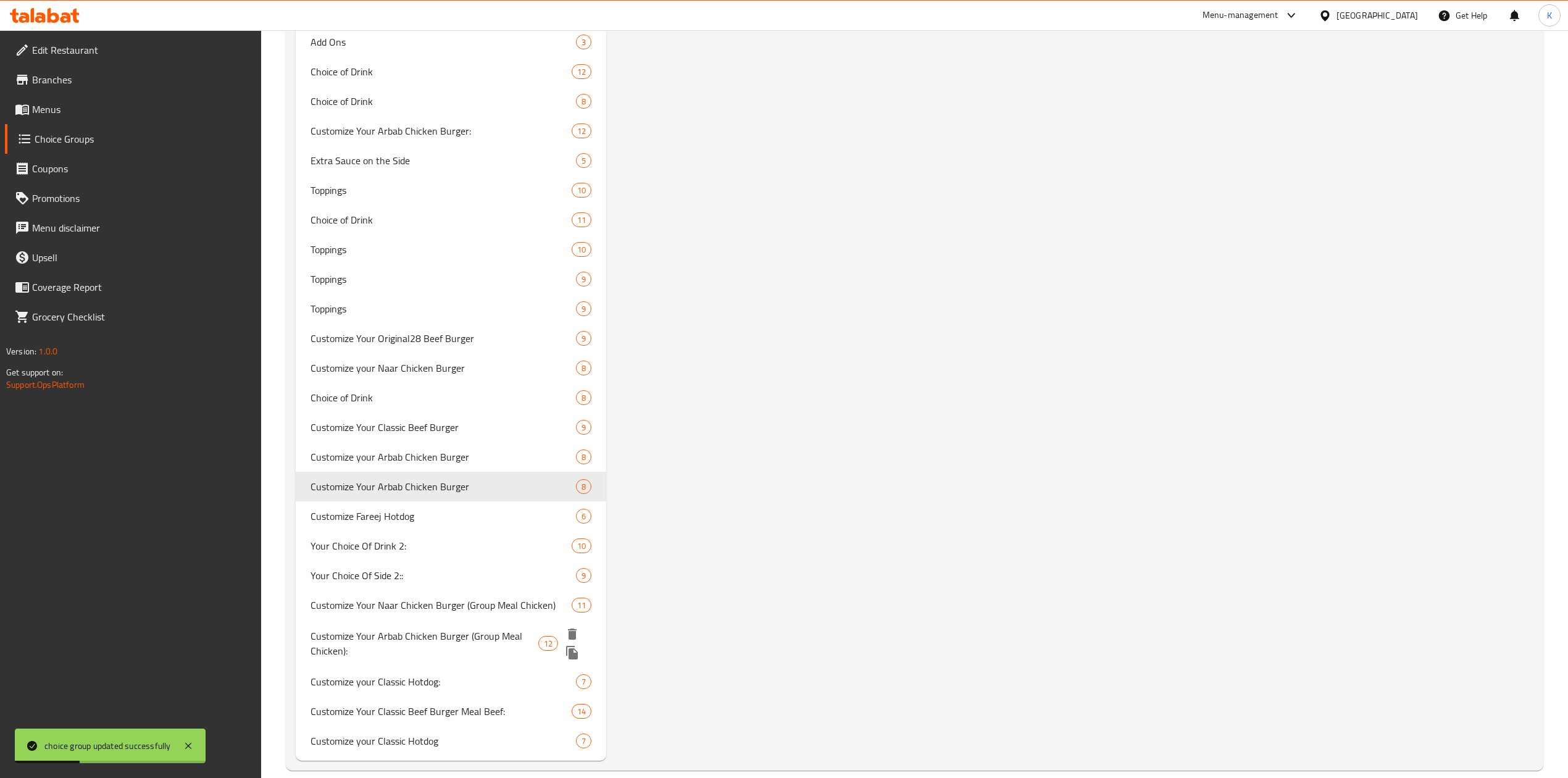
click at [442, 644] on span "Customize Your Arbab Chicken Burger (Group Meal Chicken):" at bounding box center [425, 643] width 228 height 30
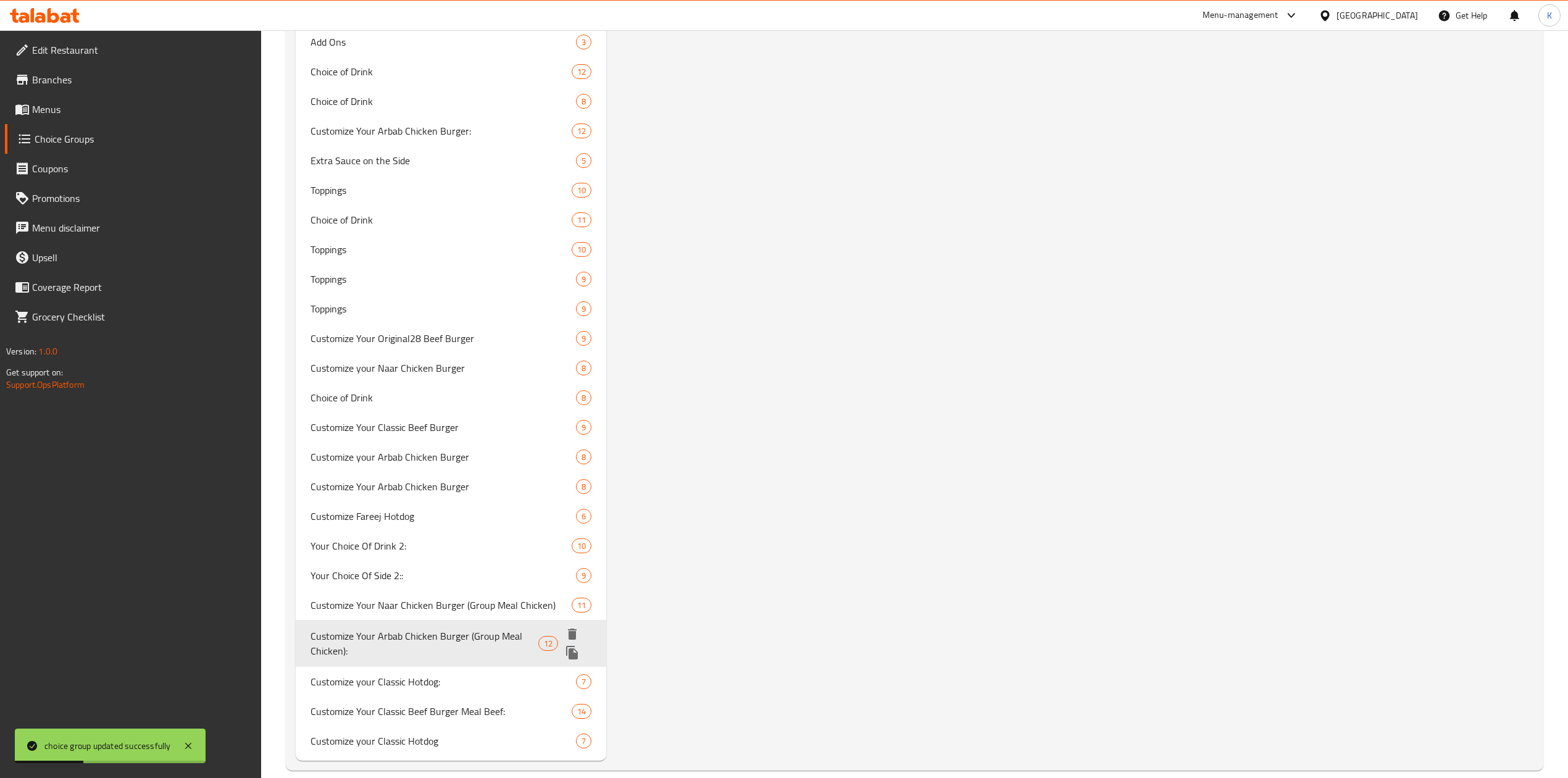
type input "Customize Your Arbab Chicken Burger (Group Meal Chicken):"
type input "قم بتخصيص برجر دجاج أرباب الخاص بك (وجبة دجاج جماعية):"
type input "1"
type input "12"
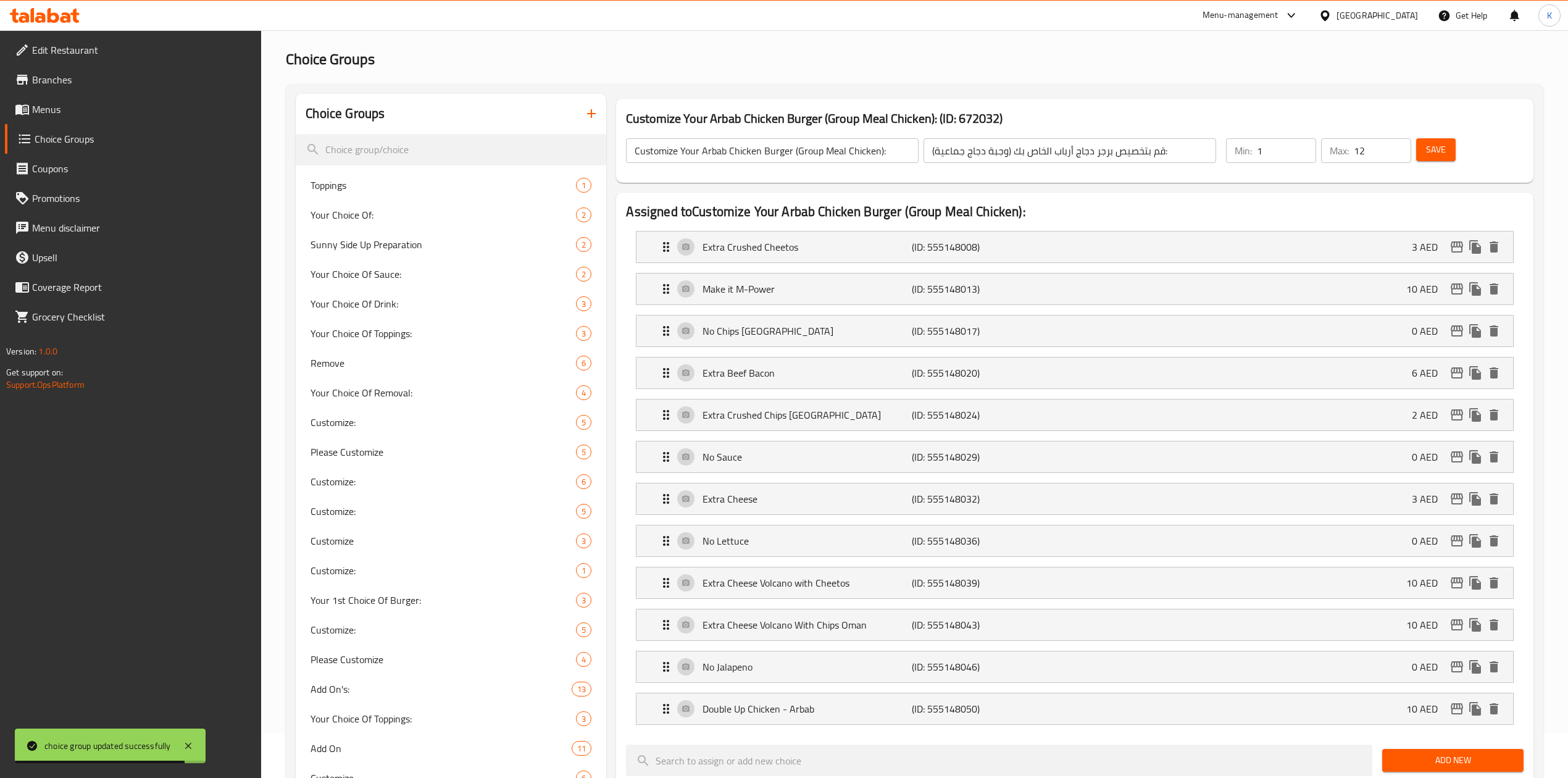
scroll to position [102, 0]
